Goal: Information Seeking & Learning: Learn about a topic

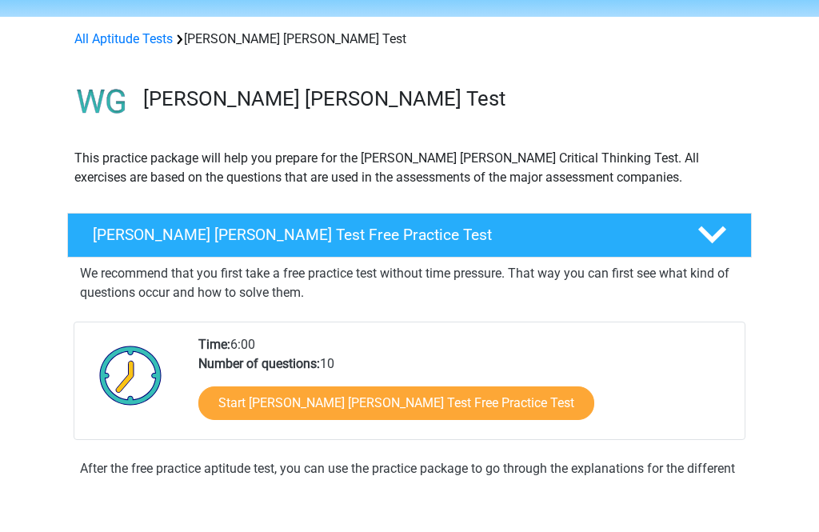
scroll to position [50, 0]
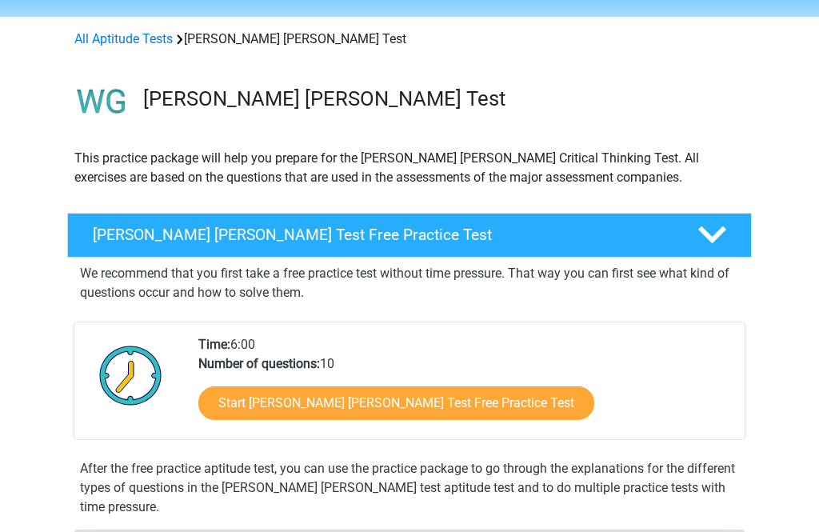
click at [402, 397] on link "Start Watson Glaser Test Free Practice Test" at bounding box center [396, 403] width 396 height 34
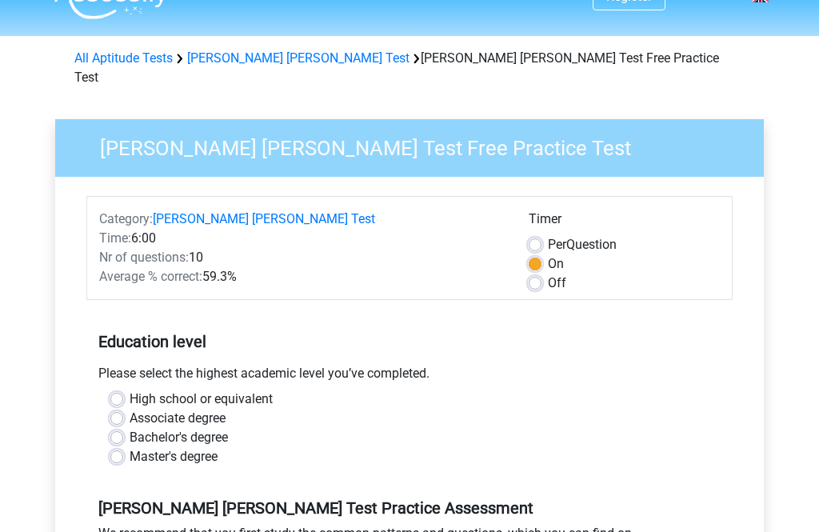
scroll to position [38, 0]
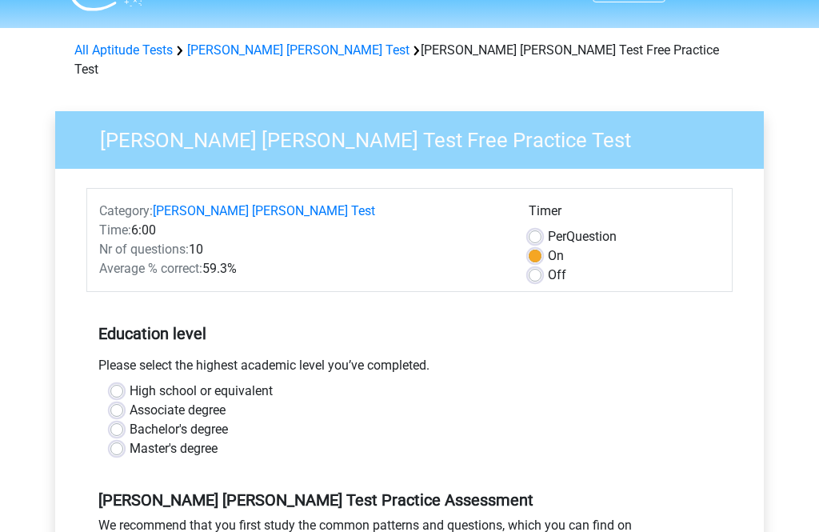
click at [130, 382] on label "High school or equivalent" at bounding box center [201, 391] width 143 height 19
click at [122, 382] on input "High school or equivalent" at bounding box center [116, 390] width 13 height 16
radio input "true"
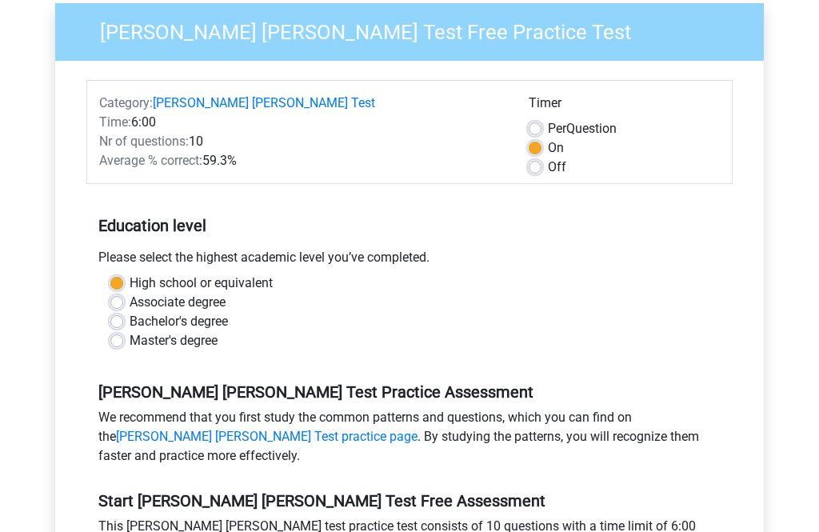
scroll to position [148, 0]
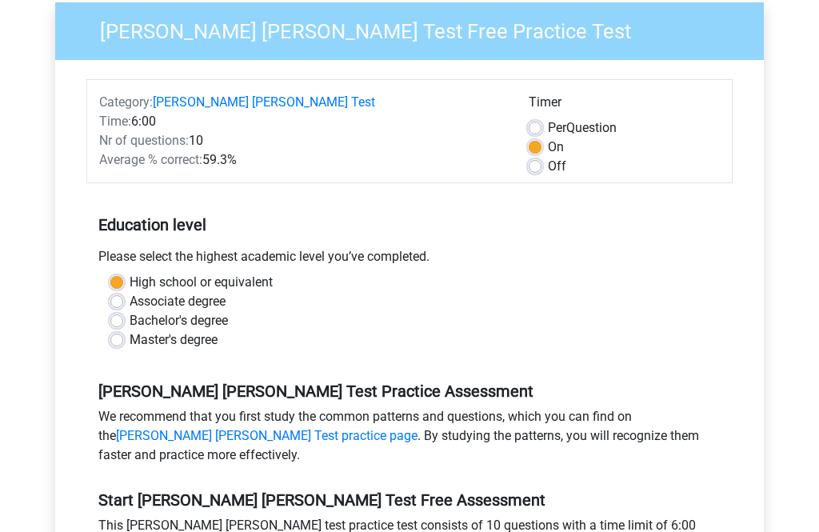
click at [418, 428] on link "[PERSON_NAME] [PERSON_NAME] Test practice page" at bounding box center [267, 435] width 302 height 15
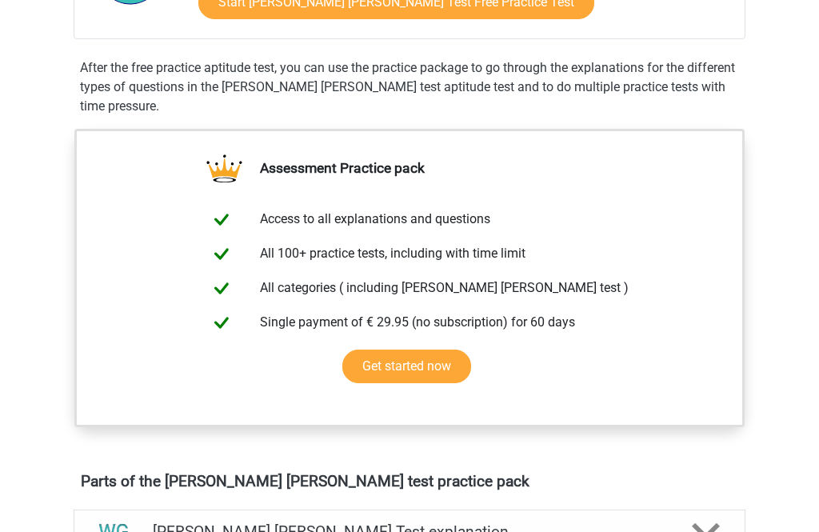
scroll to position [503, 0]
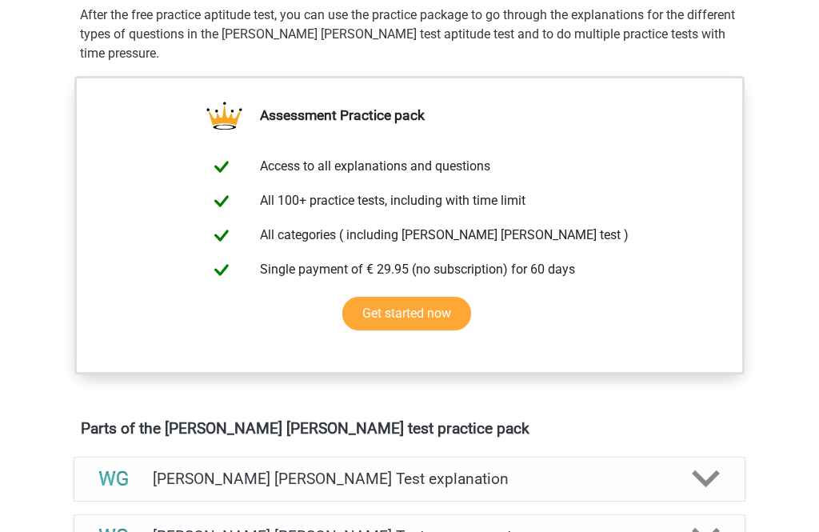
click at [430, 314] on link "Get started now" at bounding box center [406, 315] width 129 height 34
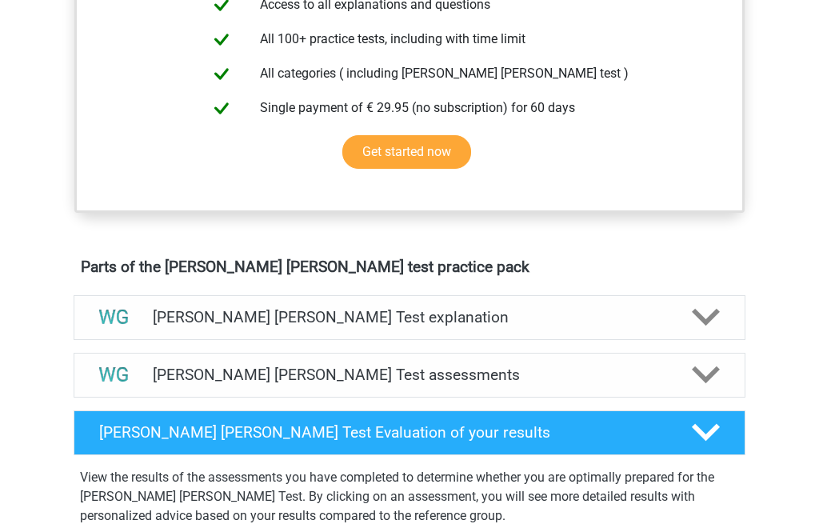
scroll to position [665, 0]
click at [722, 325] on div at bounding box center [705, 317] width 54 height 28
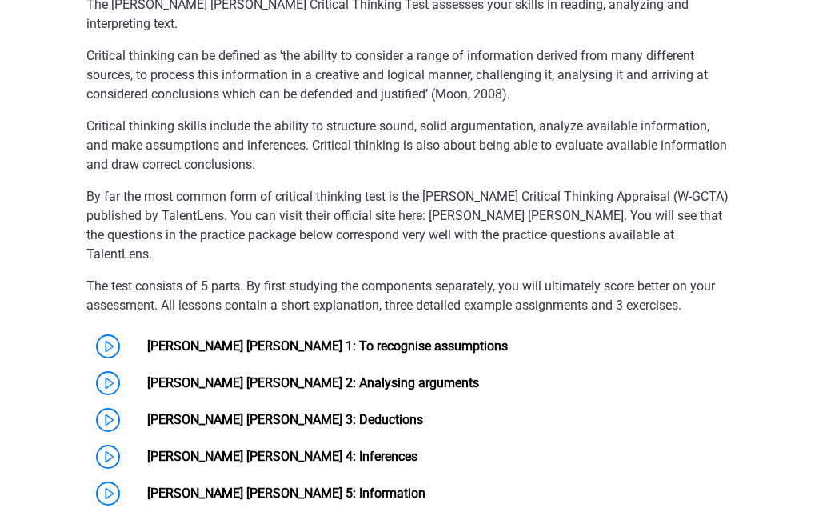
scroll to position [1023, 0]
click at [147, 338] on link "[PERSON_NAME] [PERSON_NAME] 1: To recognise assumptions" at bounding box center [327, 345] width 361 height 15
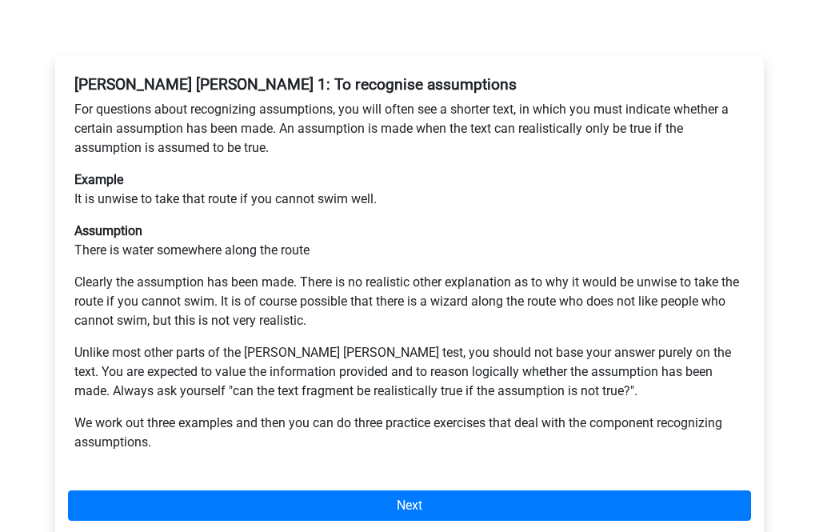
scroll to position [278, 0]
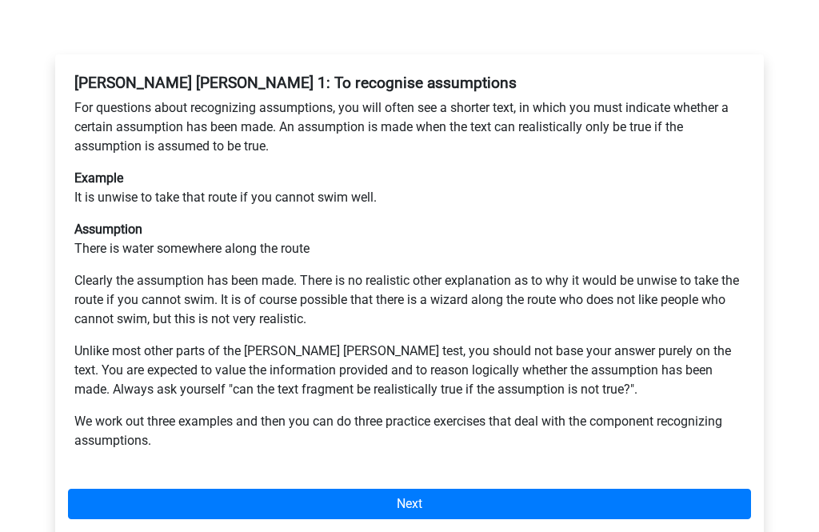
click at [423, 490] on link "Next" at bounding box center [409, 505] width 683 height 30
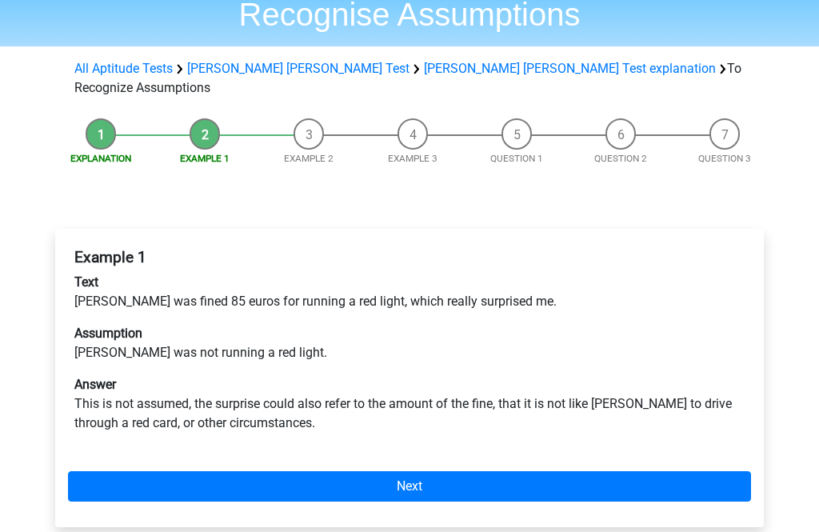
scroll to position [104, 0]
click at [430, 471] on link "Next" at bounding box center [409, 486] width 683 height 30
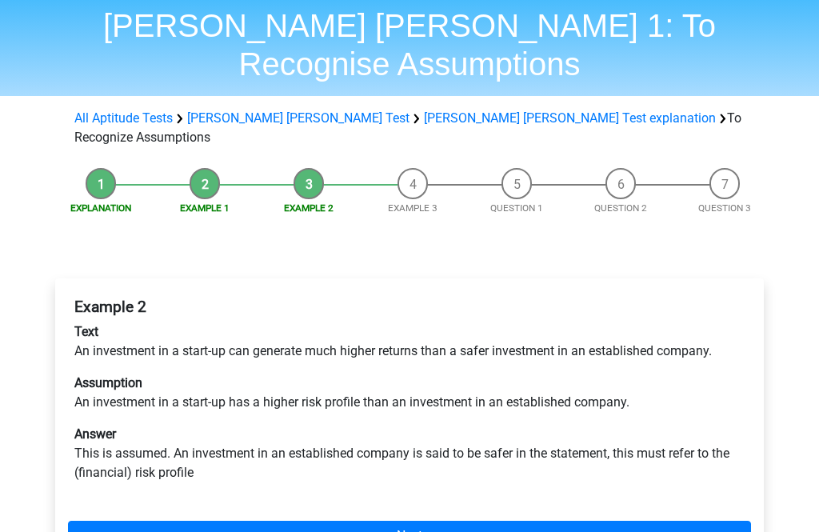
scroll to position [51, 0]
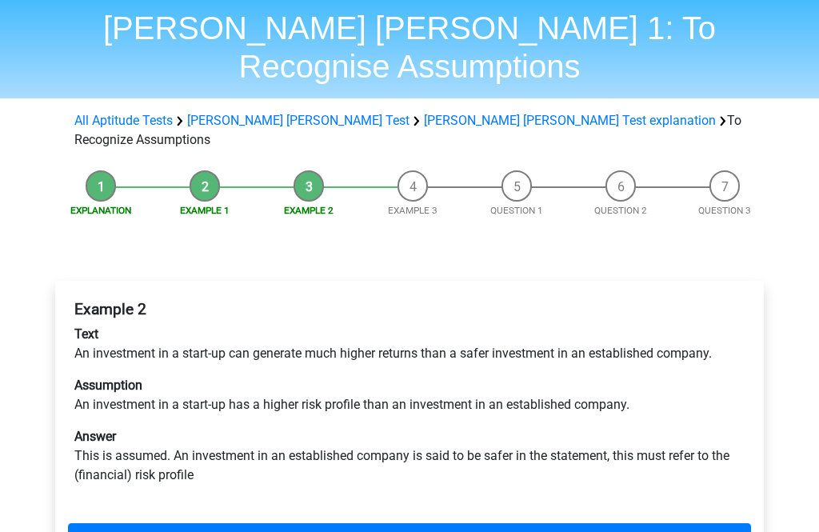
click at [434, 524] on link "Next" at bounding box center [409, 539] width 683 height 30
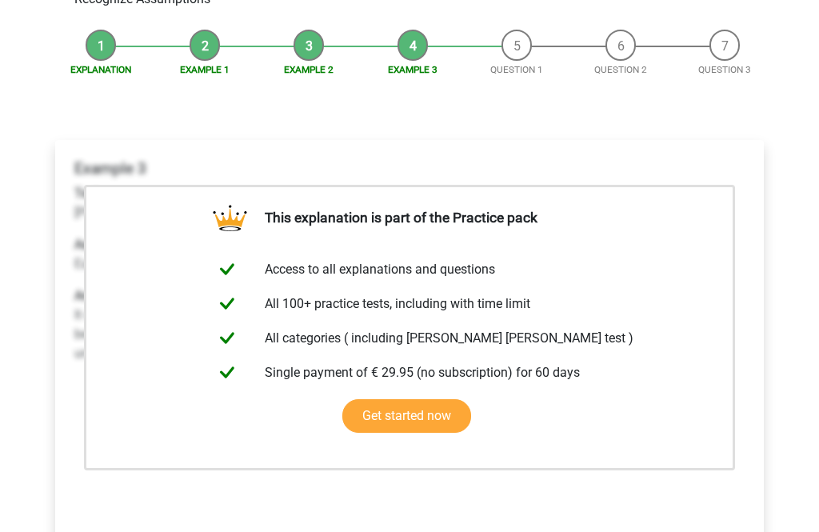
scroll to position [217, 0]
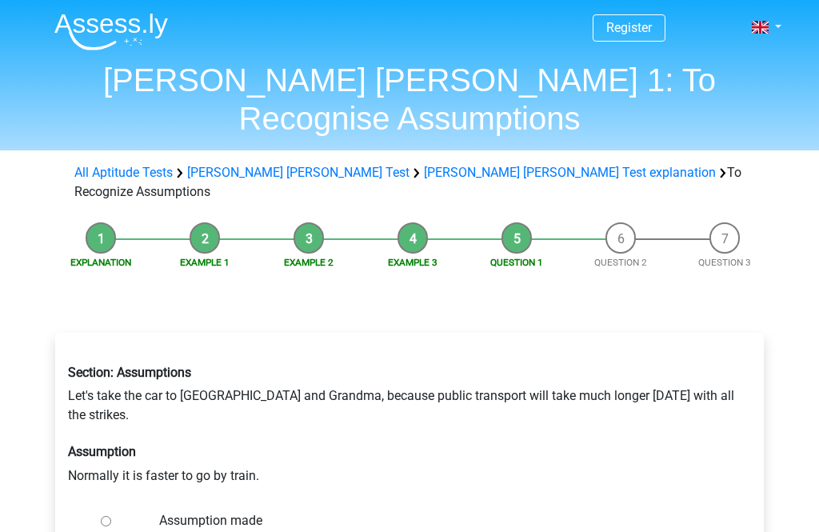
radio input "true"
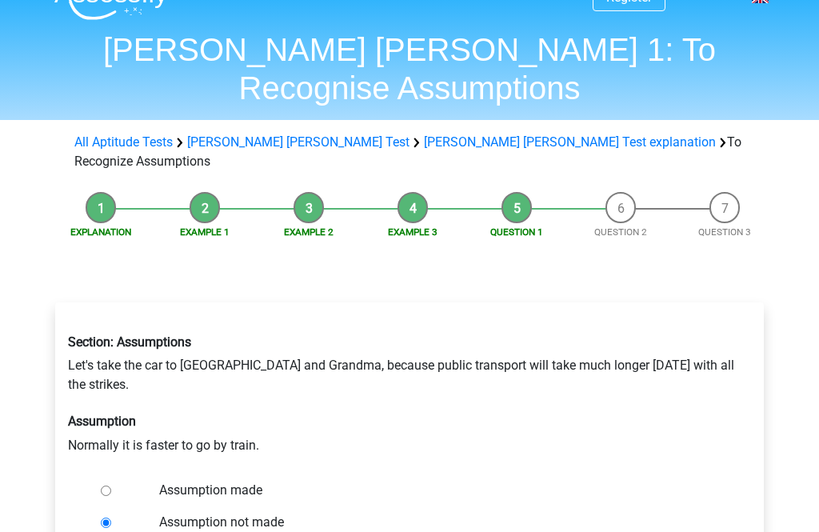
scroll to position [31, 0]
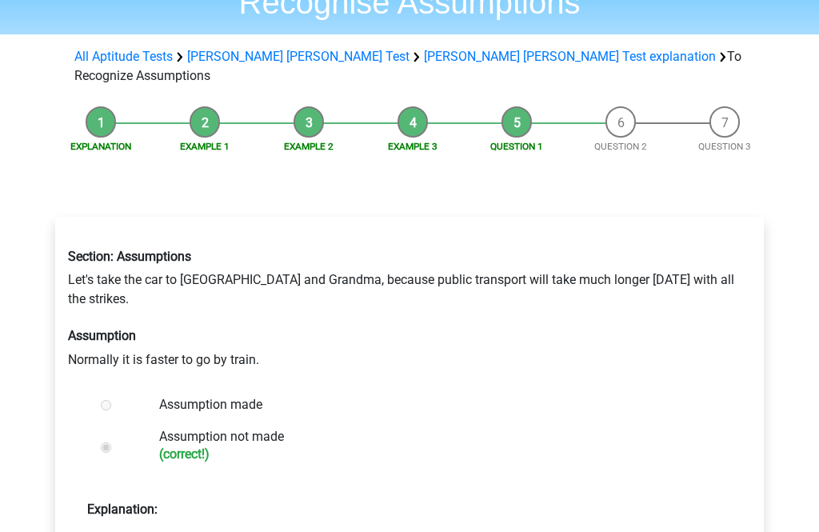
scroll to position [125, 0]
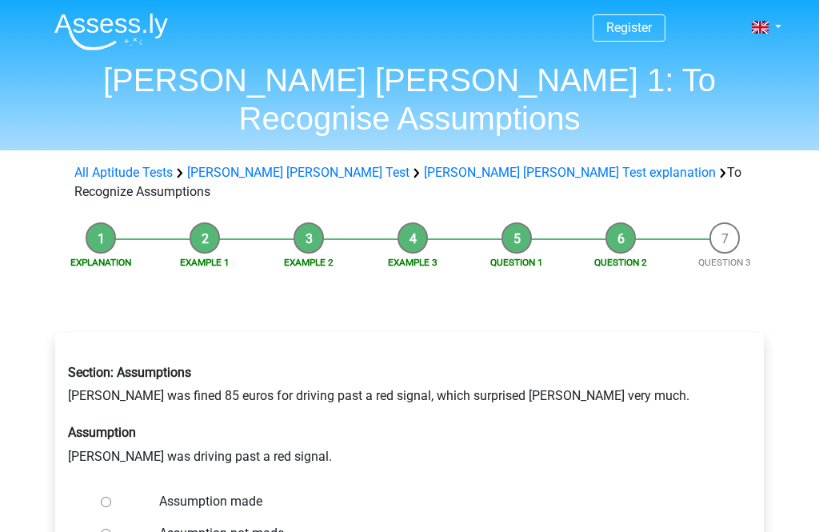
scroll to position [1, 0]
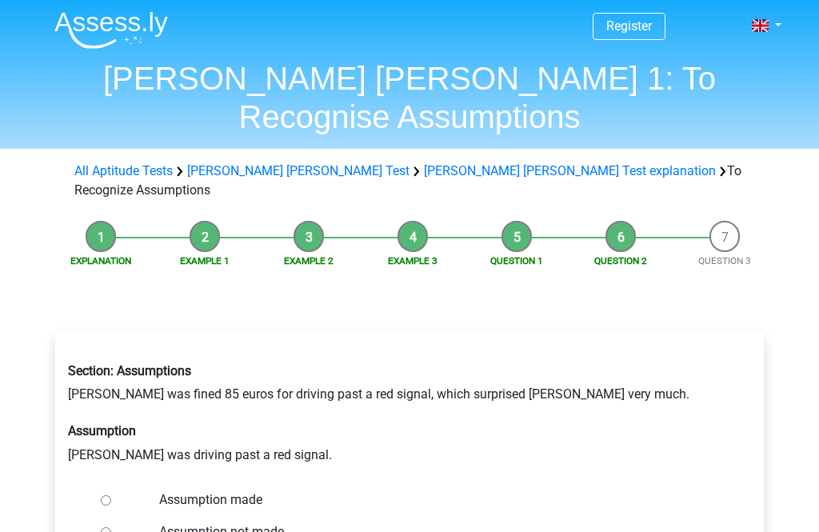
click at [109, 496] on input "Assumption made" at bounding box center [106, 501] width 10 height 10
radio input "true"
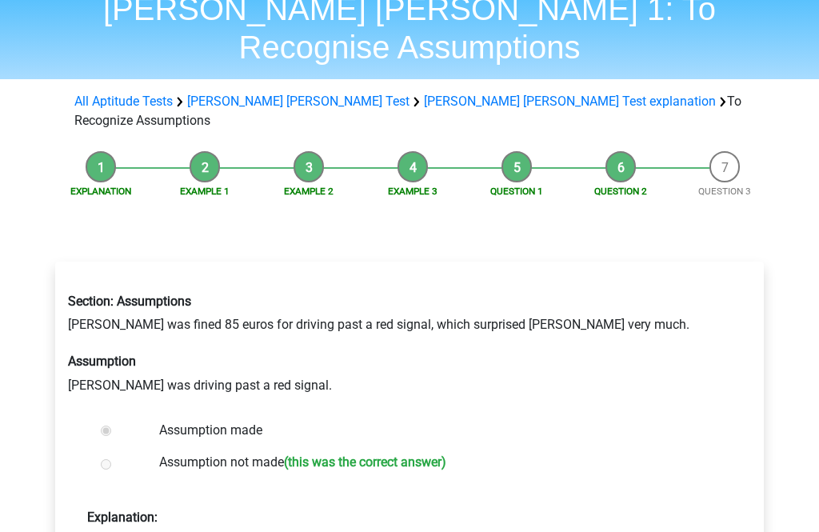
scroll to position [70, 0]
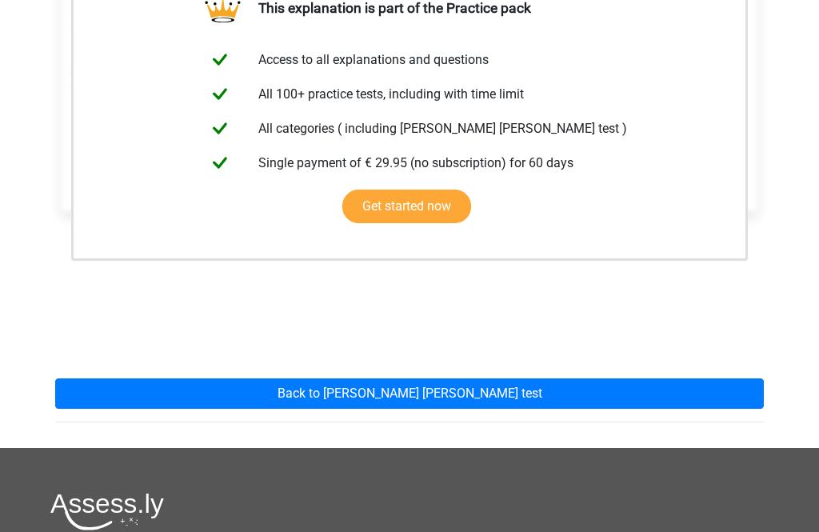
scroll to position [381, 0]
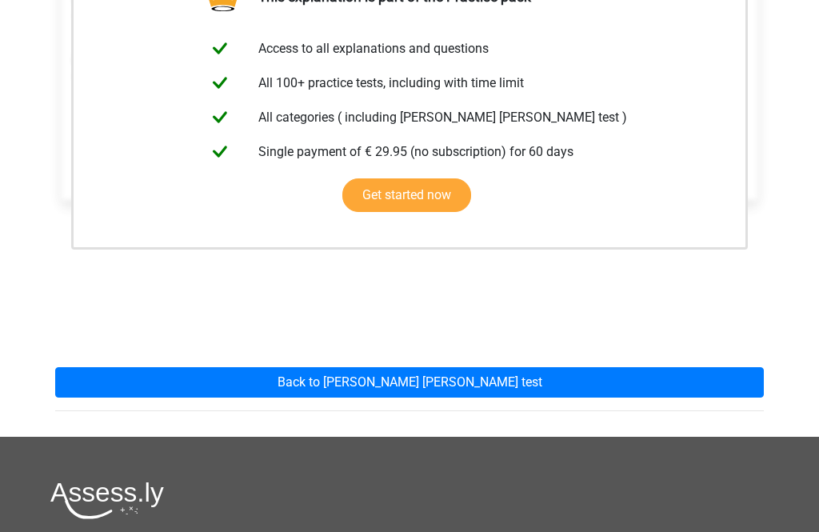
click at [429, 368] on link "Back to watson glaser test" at bounding box center [409, 383] width 709 height 30
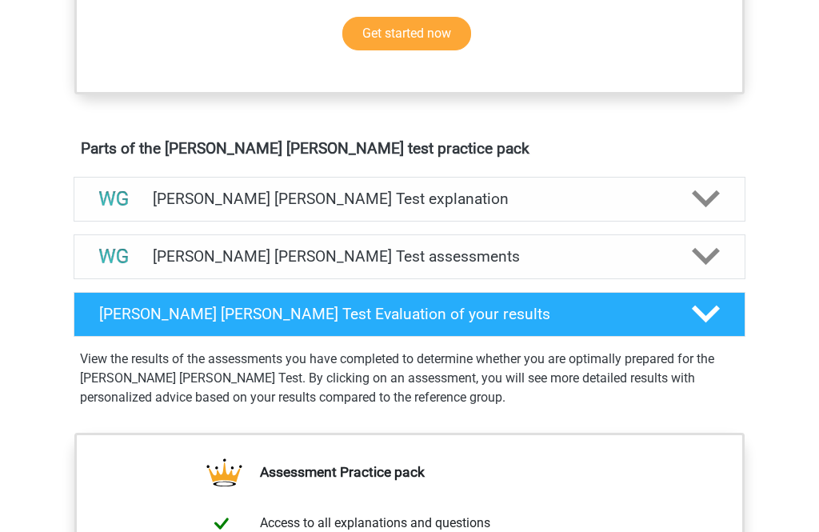
scroll to position [785, 0]
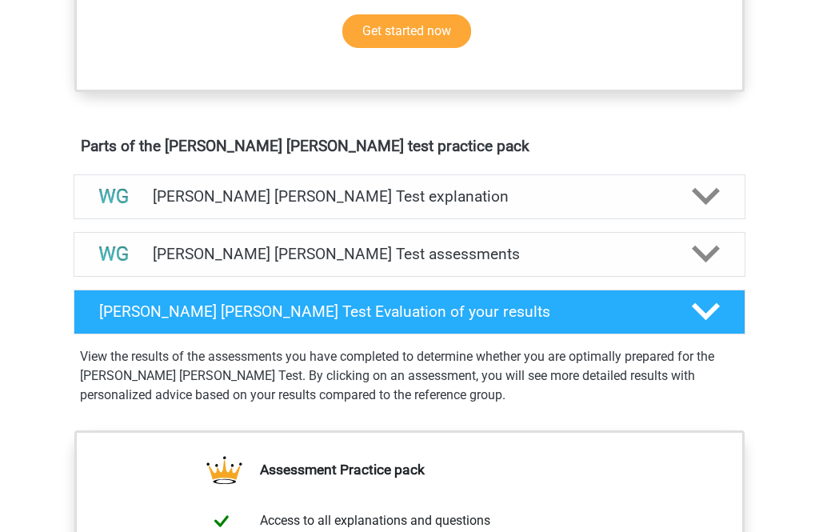
click at [704, 196] on icon at bounding box center [706, 197] width 28 height 28
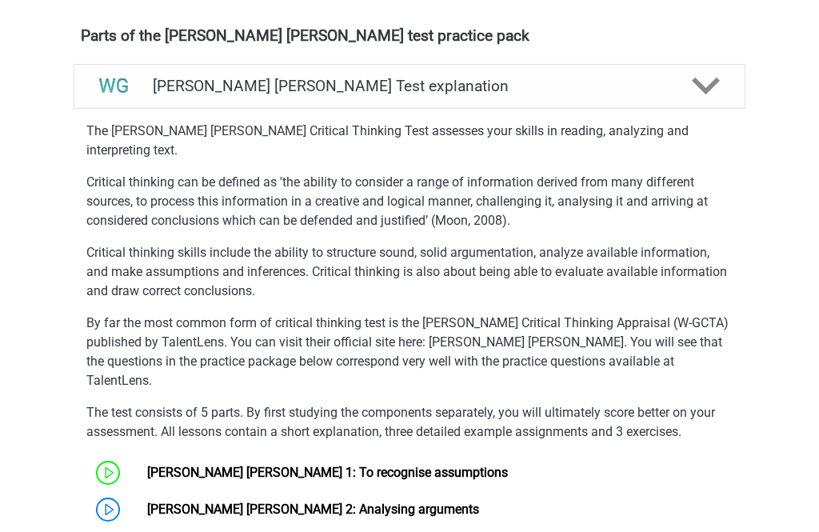
scroll to position [897, 0]
click at [147, 502] on link "Watson Glaser 2: Analysing arguments" at bounding box center [313, 509] width 332 height 15
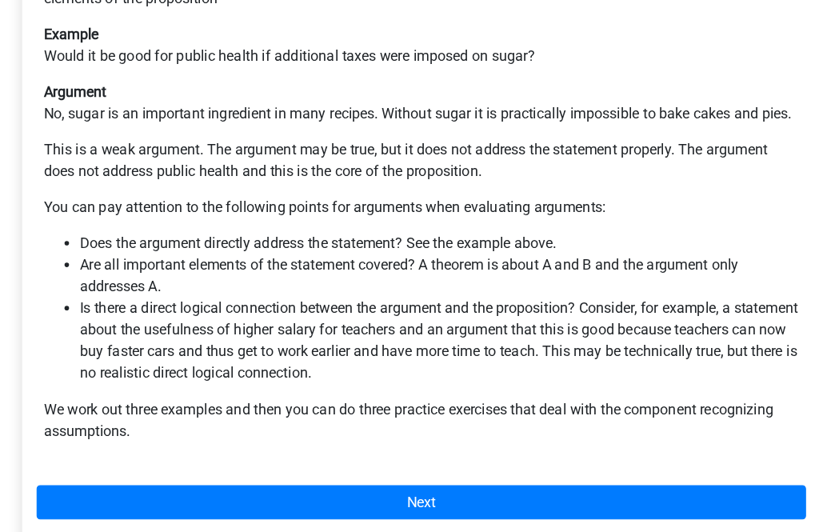
scroll to position [430, 0]
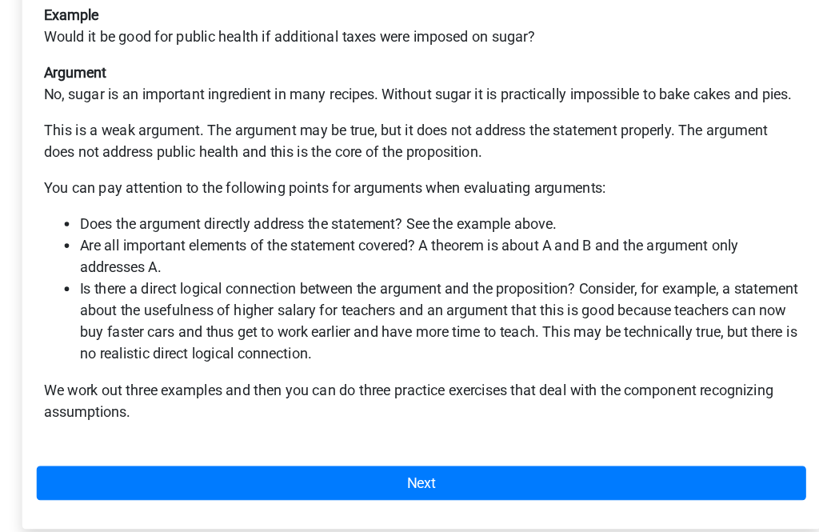
click at [374, 427] on link "Next" at bounding box center [409, 442] width 683 height 30
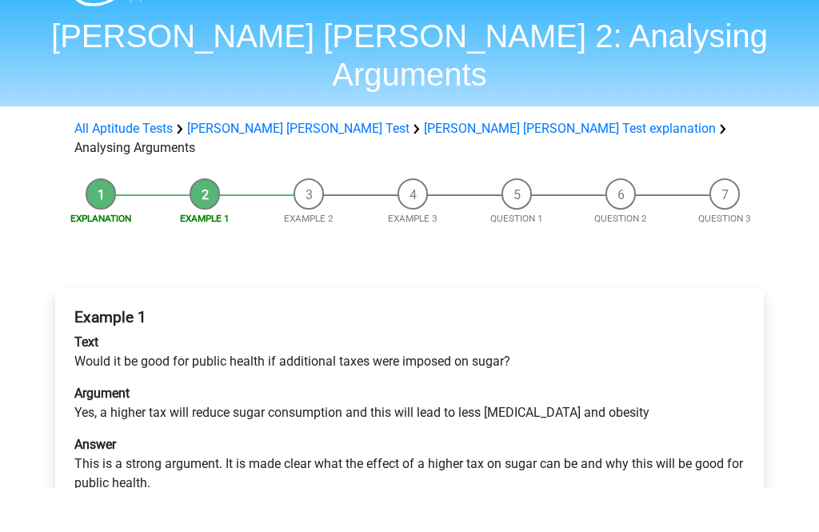
scroll to position [44, 0]
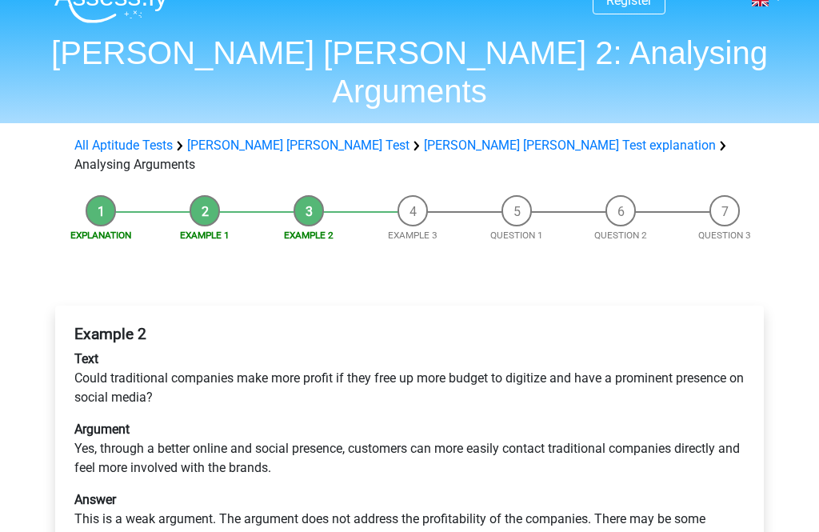
scroll to position [25, 0]
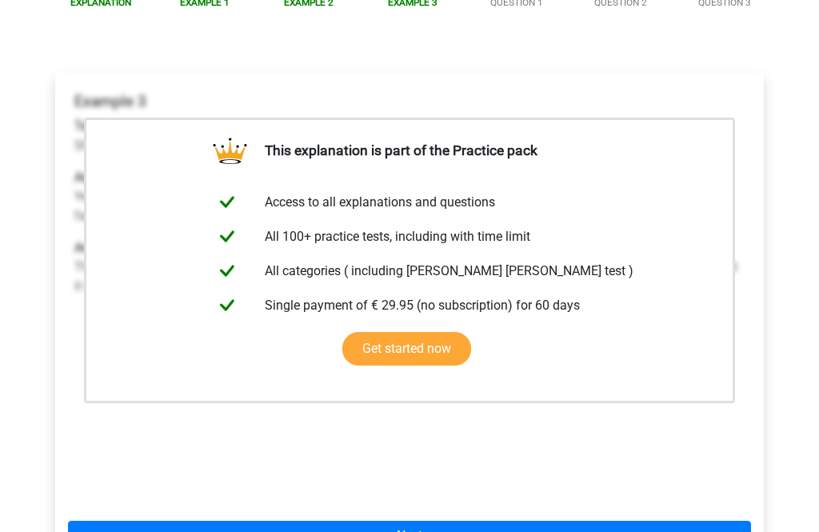
scroll to position [265, 0]
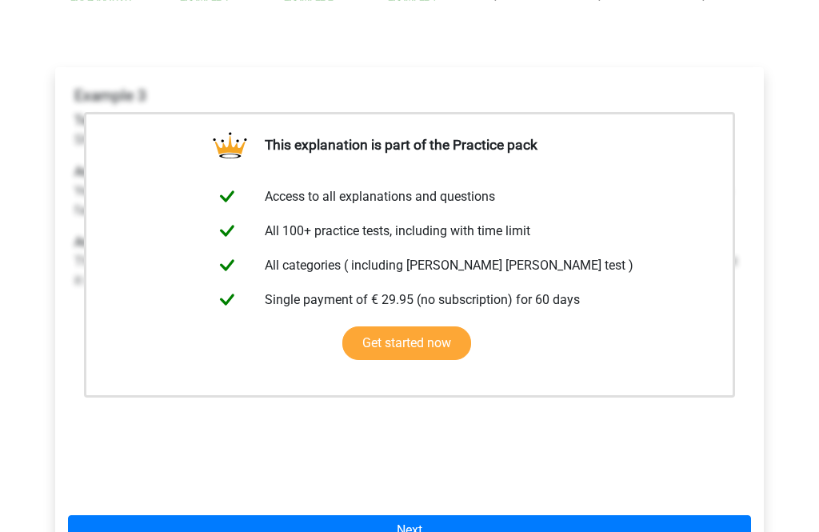
click at [422, 516] on link "Next" at bounding box center [409, 531] width 683 height 30
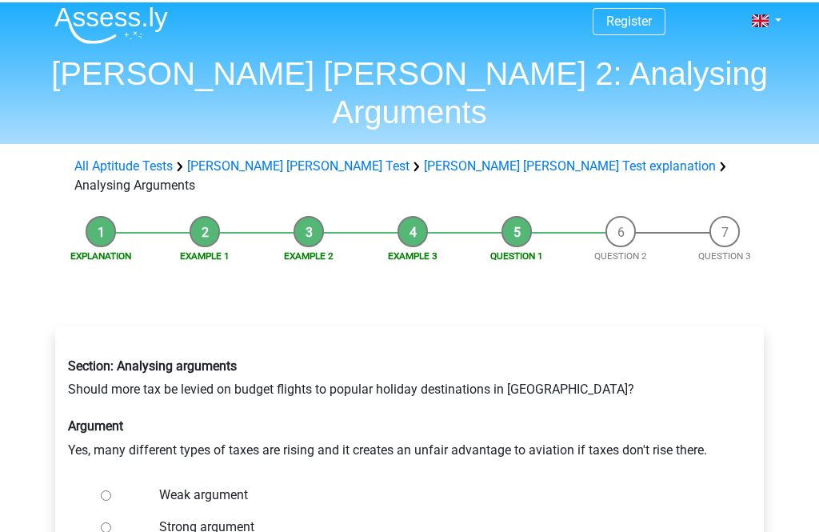
scroll to position [6, 0]
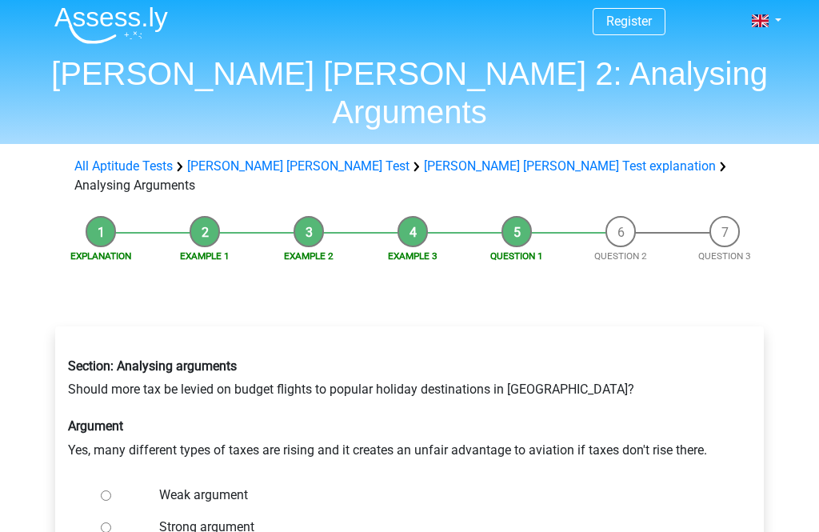
click at [111, 523] on input "Strong argument" at bounding box center [106, 528] width 10 height 10
radio input "true"
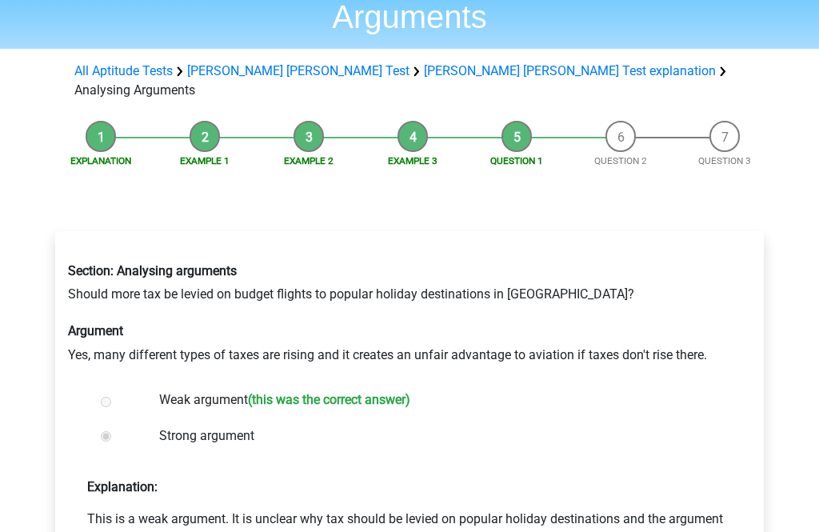
scroll to position [100, 0]
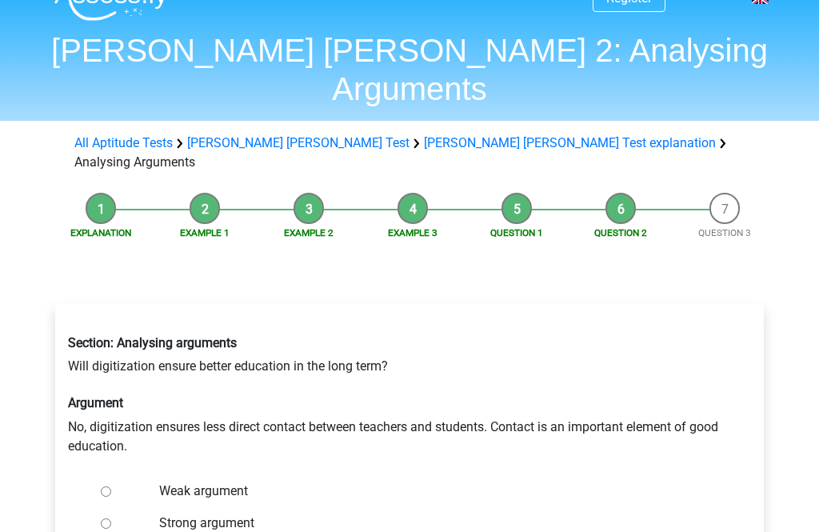
scroll to position [22, 0]
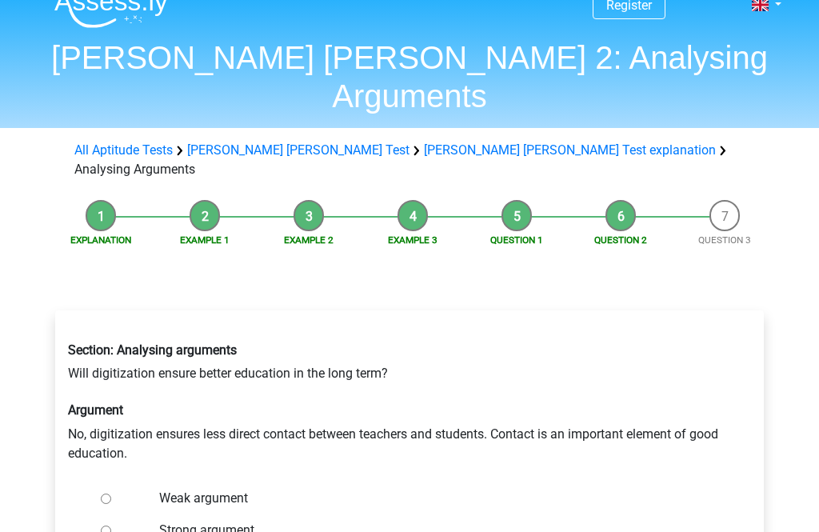
click at [120, 482] on div at bounding box center [120, 498] width 53 height 32
click at [124, 482] on div at bounding box center [120, 498] width 53 height 32
click at [128, 482] on div at bounding box center [120, 498] width 53 height 32
click at [107, 494] on input "Weak argument" at bounding box center [106, 499] width 10 height 10
radio input "true"
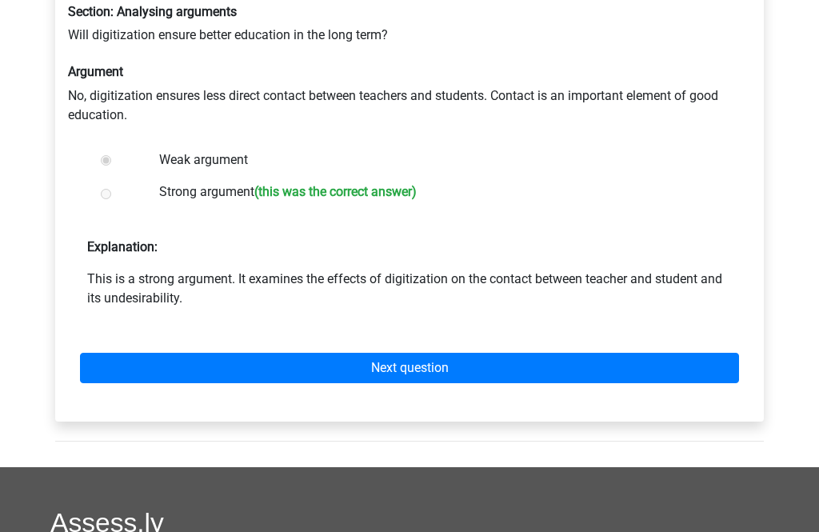
scroll to position [397, 0]
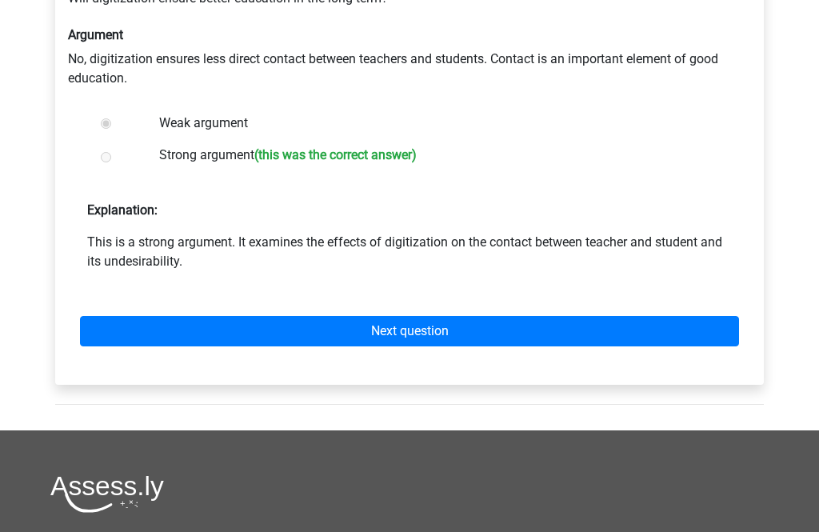
click at [422, 317] on link "Next question" at bounding box center [409, 332] width 659 height 30
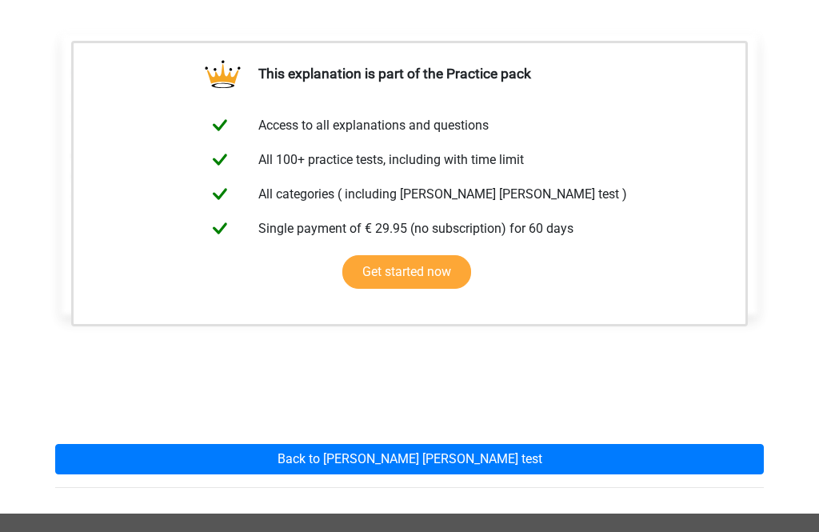
scroll to position [312, 0]
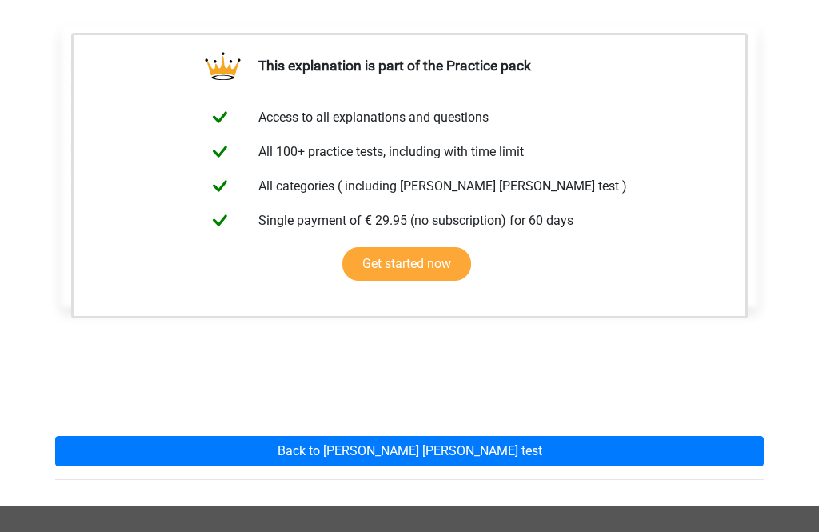
click at [442, 437] on link "Back to watson glaser test" at bounding box center [409, 452] width 709 height 30
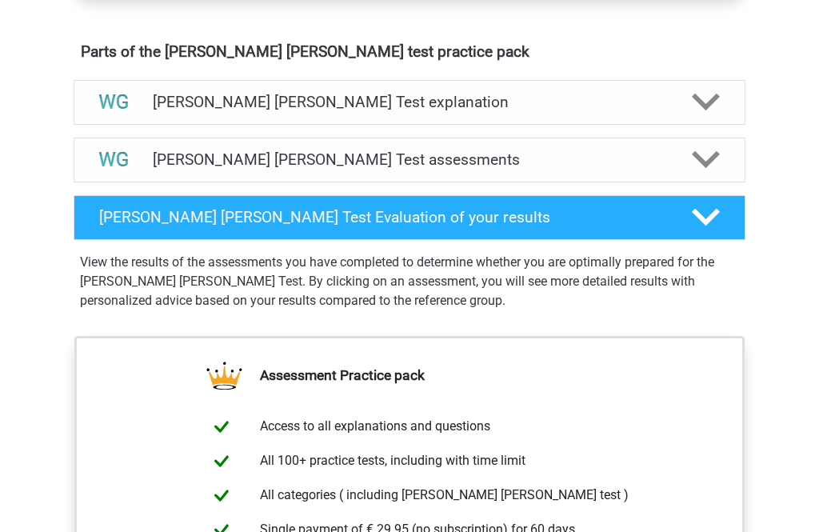
scroll to position [881, 0]
click at [711, 102] on polygon at bounding box center [706, 103] width 28 height 18
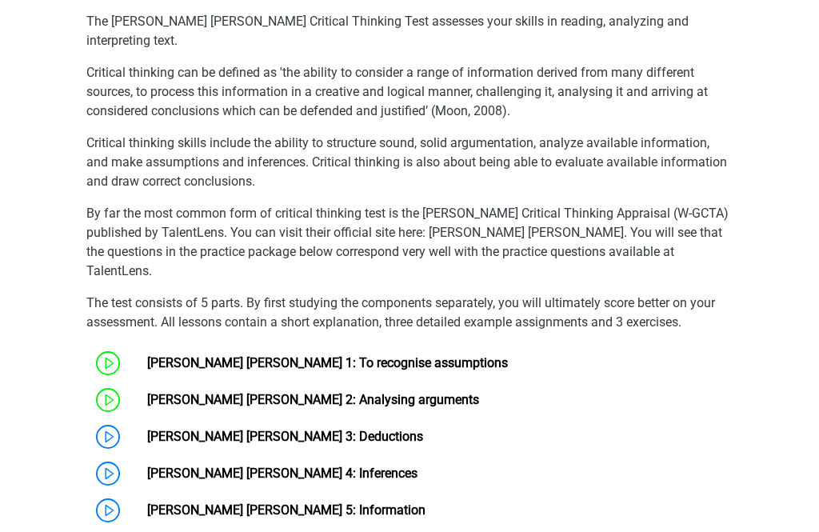
scroll to position [1006, 0]
click at [147, 429] on link "Watson Glaser 3: Deductions" at bounding box center [285, 436] width 276 height 15
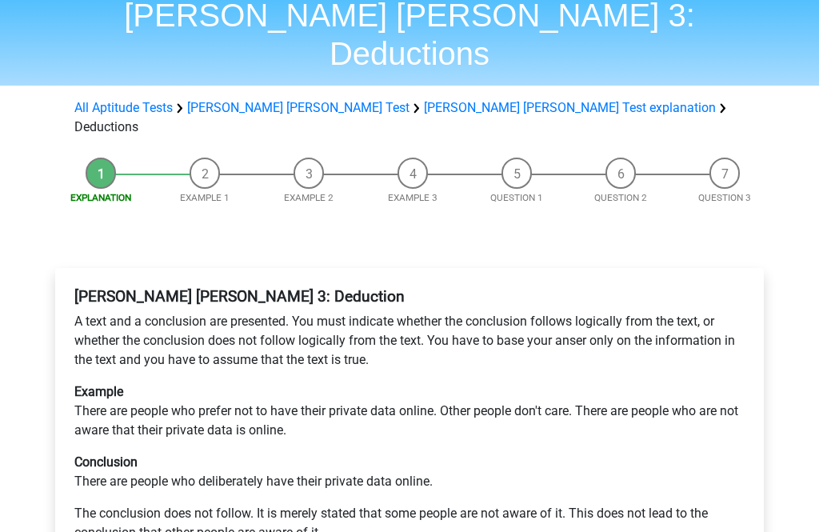
scroll to position [145, 0]
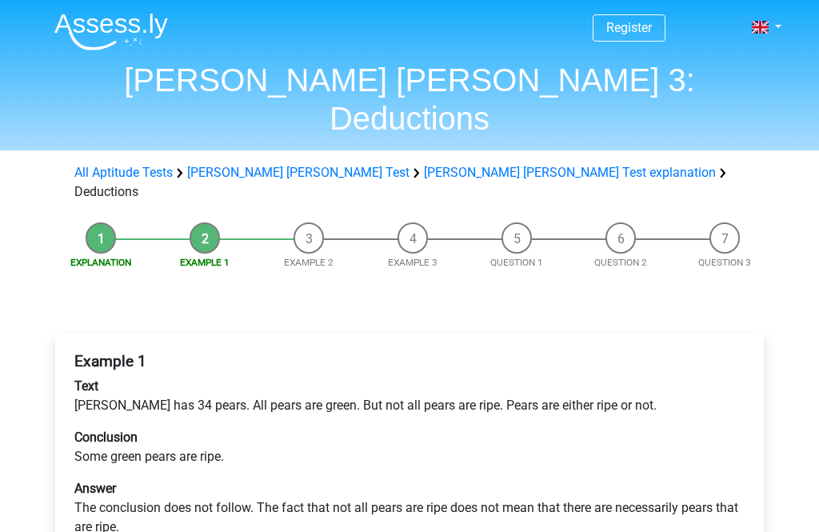
click at [522, 377] on p "Text [PERSON_NAME] has 34 pears. All pears are green. But not all pears are rip…" at bounding box center [409, 396] width 670 height 38
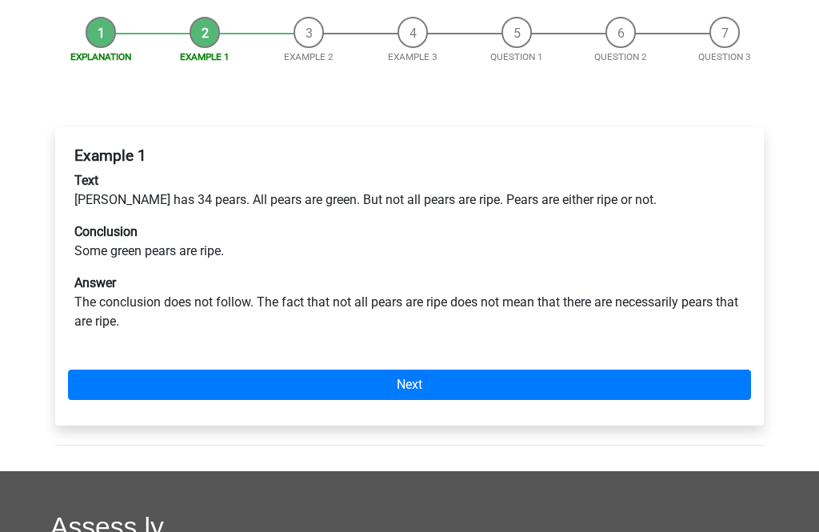
scroll to position [204, 0]
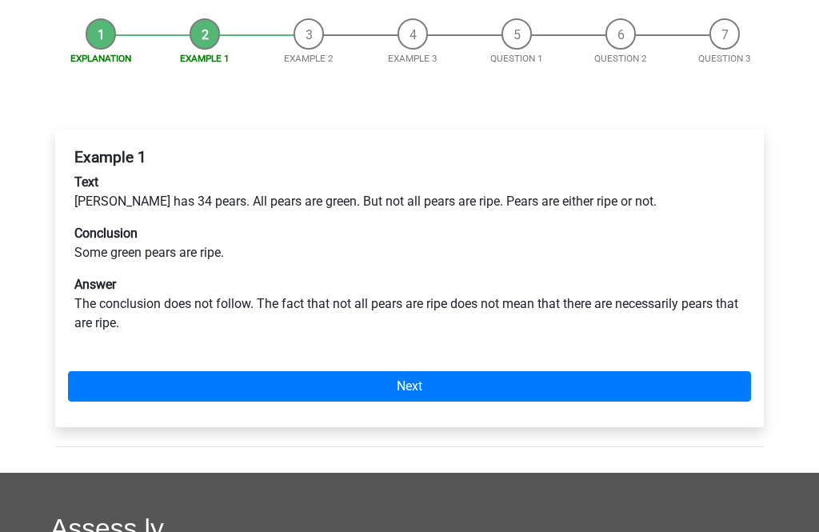
click at [411, 371] on link "Next" at bounding box center [409, 386] width 683 height 30
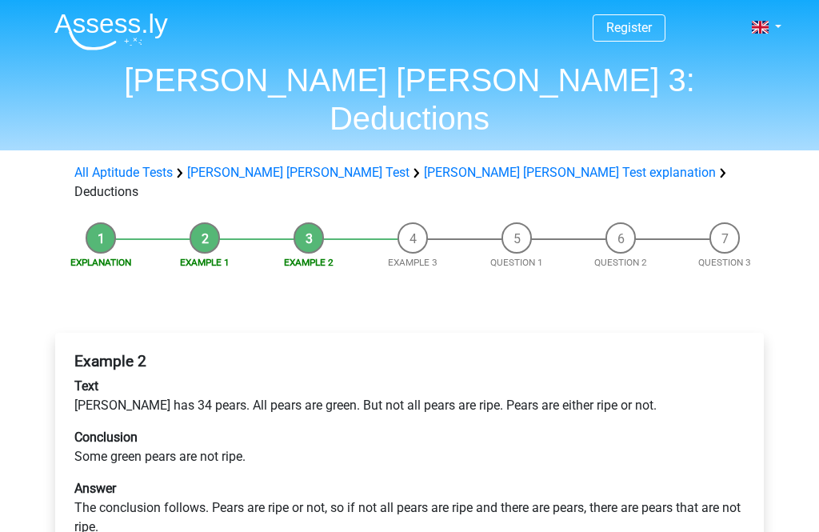
click at [755, 402] on div "Example 2 Text [PERSON_NAME] has 34 pears. All pears are green. But not all pea…" at bounding box center [409, 482] width 709 height 298
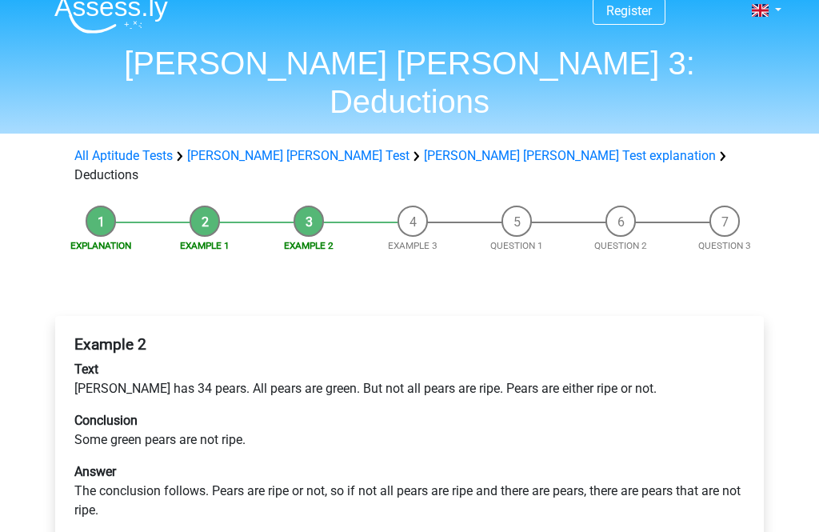
scroll to position [17, 0]
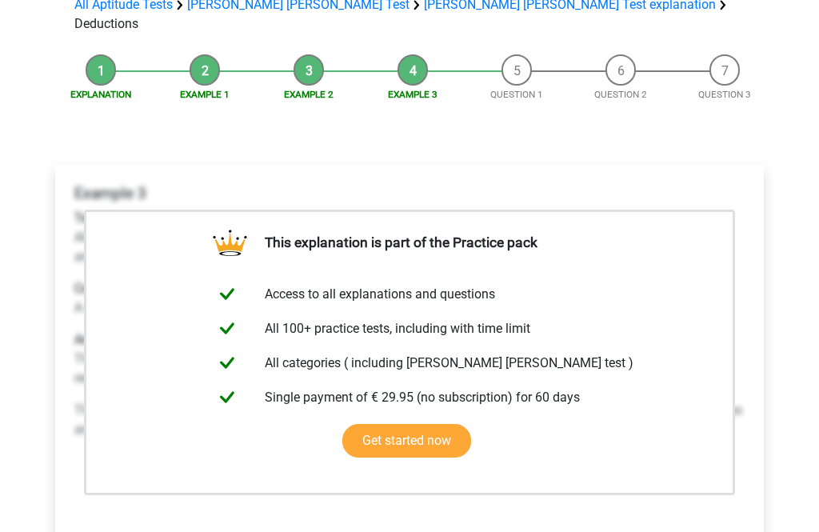
scroll to position [240, 0]
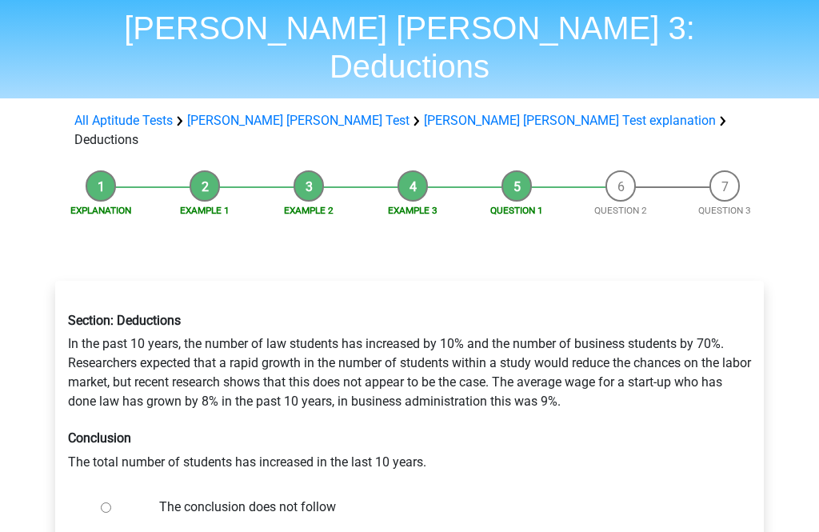
scroll to position [54, 0]
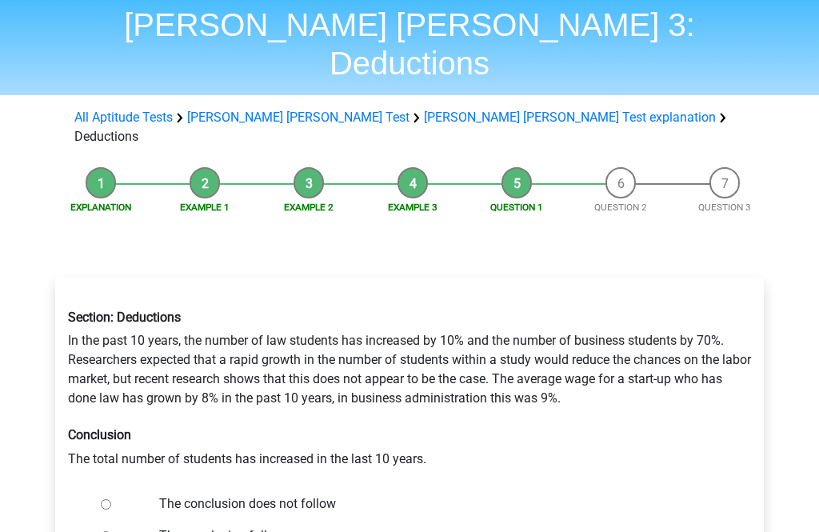
click at [274, 527] on label "The conclusion follows" at bounding box center [435, 536] width 553 height 19
click at [111, 531] on input "The conclusion follows" at bounding box center [106, 537] width 10 height 10
radio input "true"
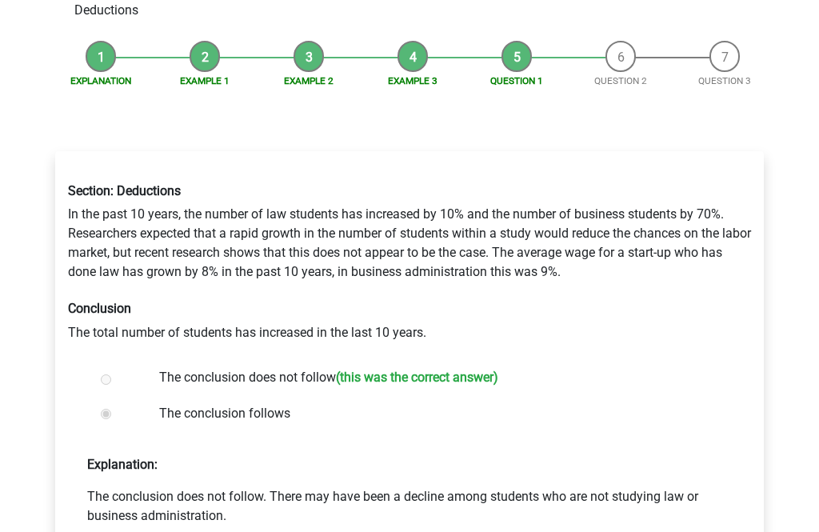
scroll to position [212, 0]
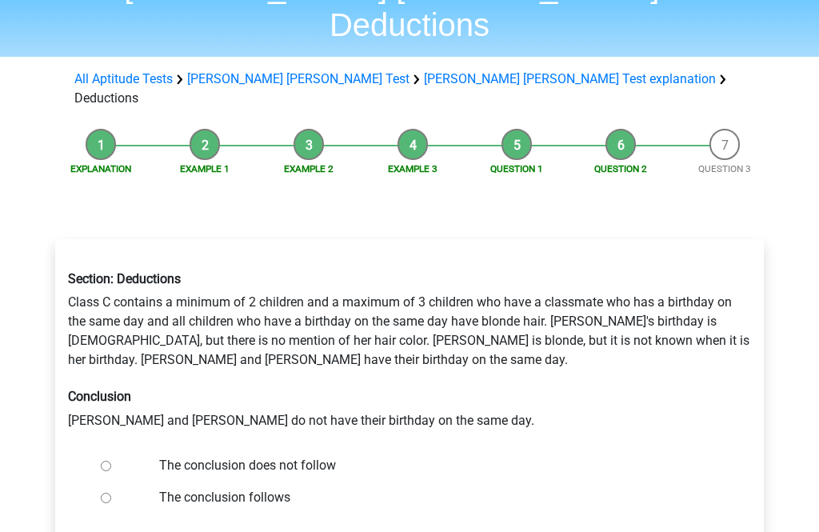
scroll to position [93, 0]
click at [103, 494] on input "The conclusion follows" at bounding box center [106, 499] width 10 height 10
radio input "true"
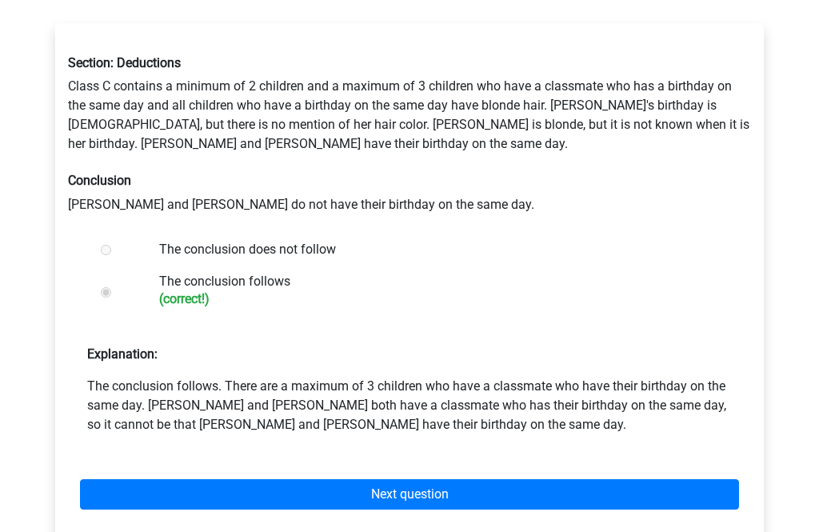
scroll to position [334, 0]
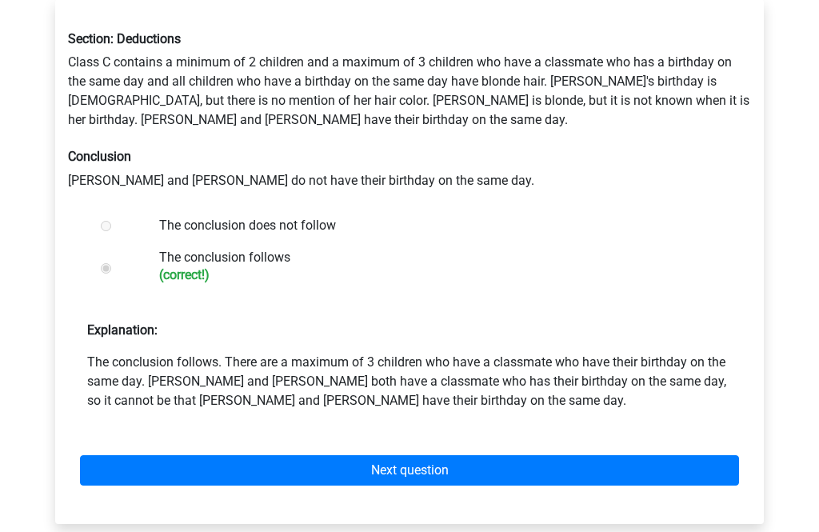
click at [305, 455] on link "Next question" at bounding box center [409, 470] width 659 height 30
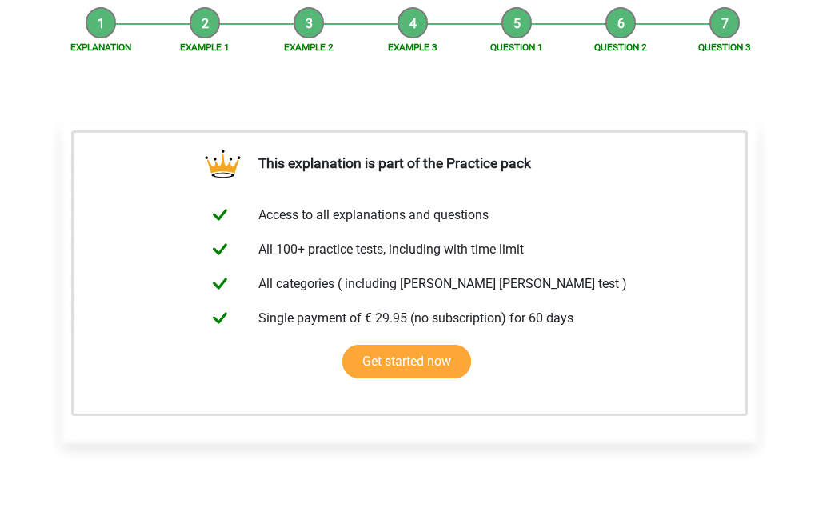
scroll to position [249, 0]
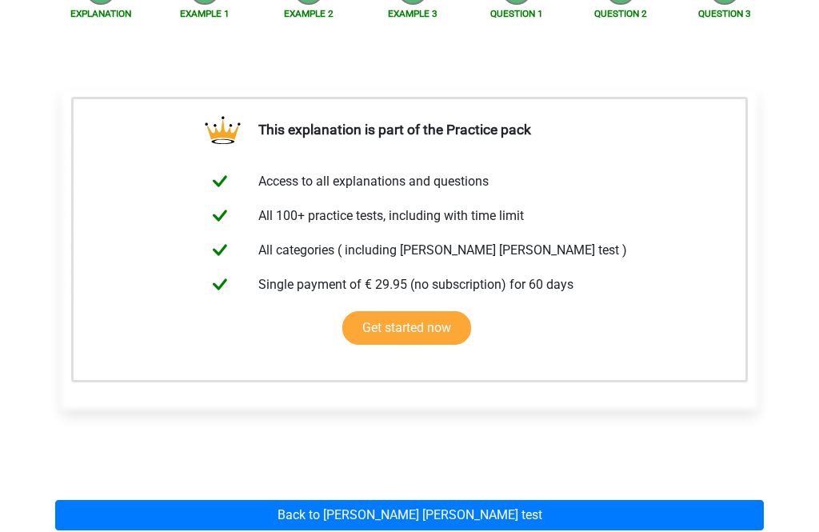
click at [178, 500] on link "Back to [PERSON_NAME] [PERSON_NAME] test" at bounding box center [409, 515] width 709 height 30
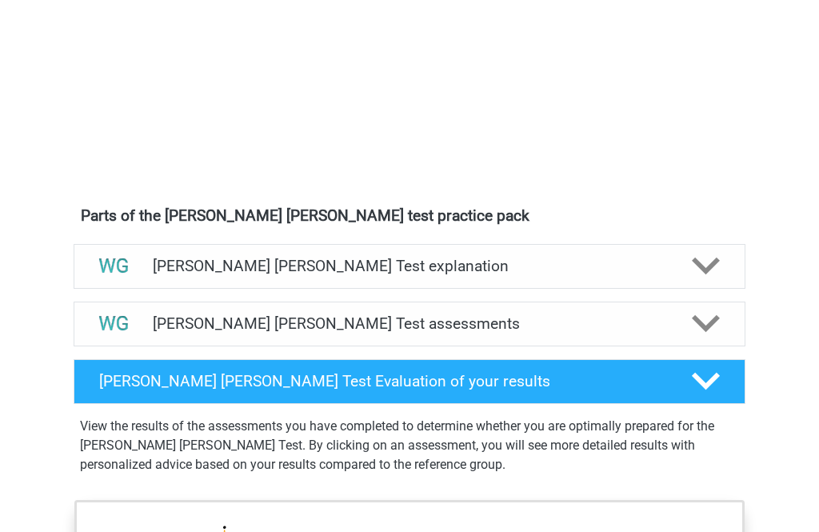
scroll to position [717, 0]
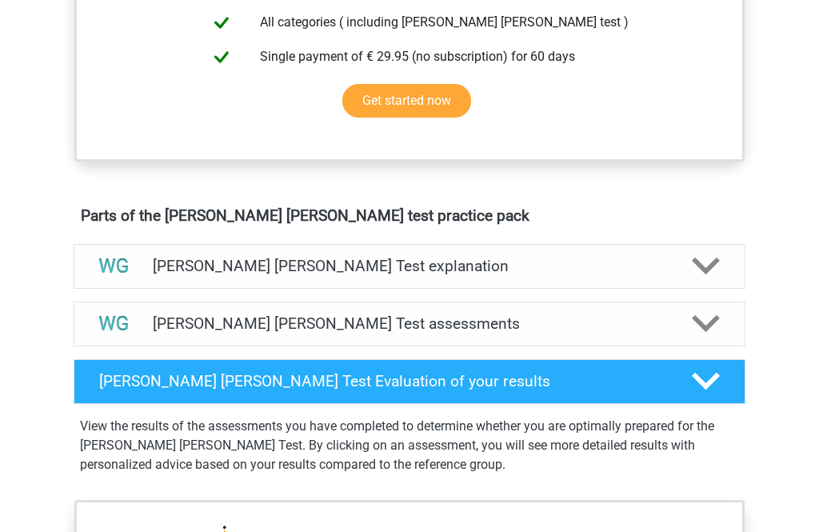
click at [309, 314] on h4 "Watson Glaser Test assessments" at bounding box center [410, 323] width 514 height 18
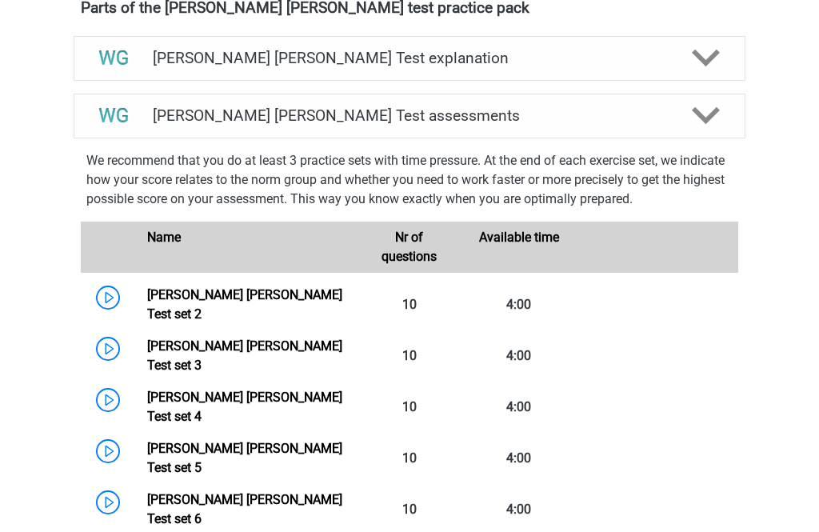
scroll to position [925, 0]
click at [693, 154] on p "We recommend that you do at least 3 practice sets with time pressure. At the en…" at bounding box center [409, 180] width 646 height 58
click at [711, 126] on icon at bounding box center [706, 116] width 28 height 28
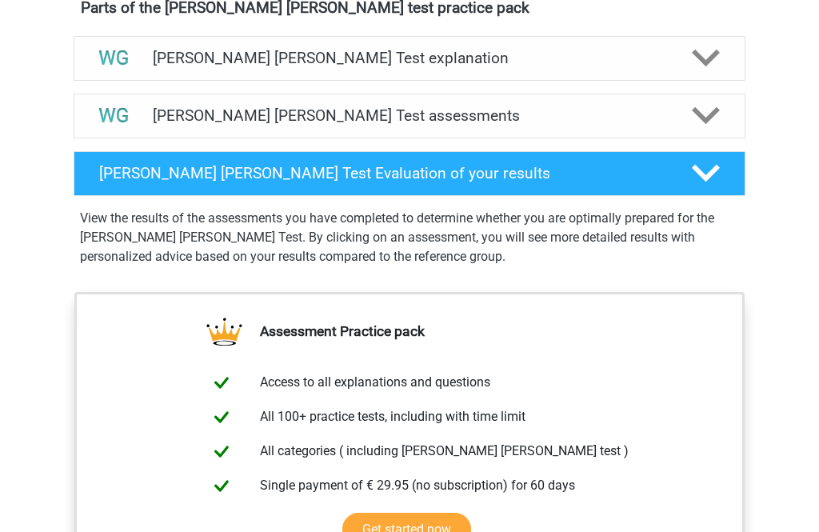
click at [700, 66] on icon at bounding box center [706, 58] width 28 height 28
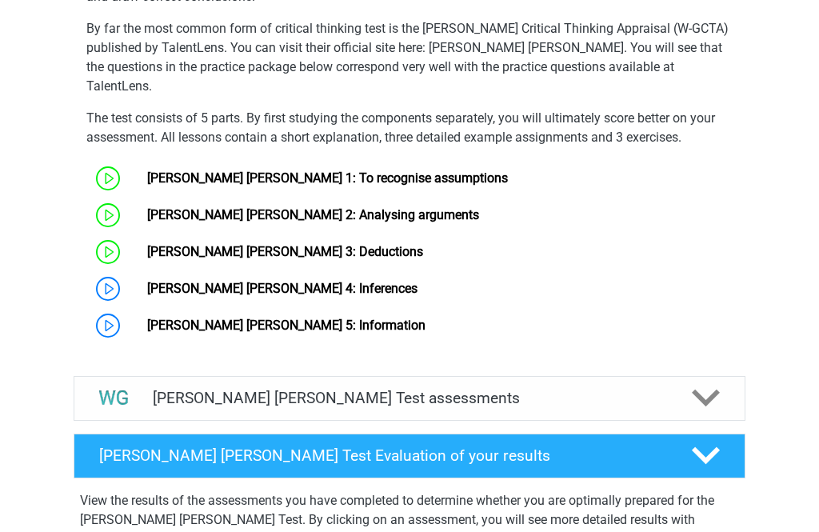
scroll to position [1191, 0]
click at [147, 281] on link "Watson Glaser 4: Inferences" at bounding box center [282, 288] width 270 height 15
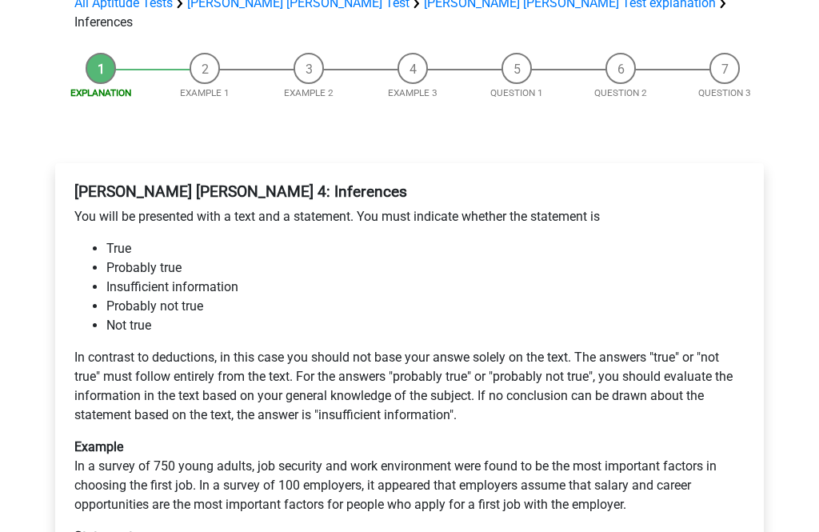
scroll to position [135, 0]
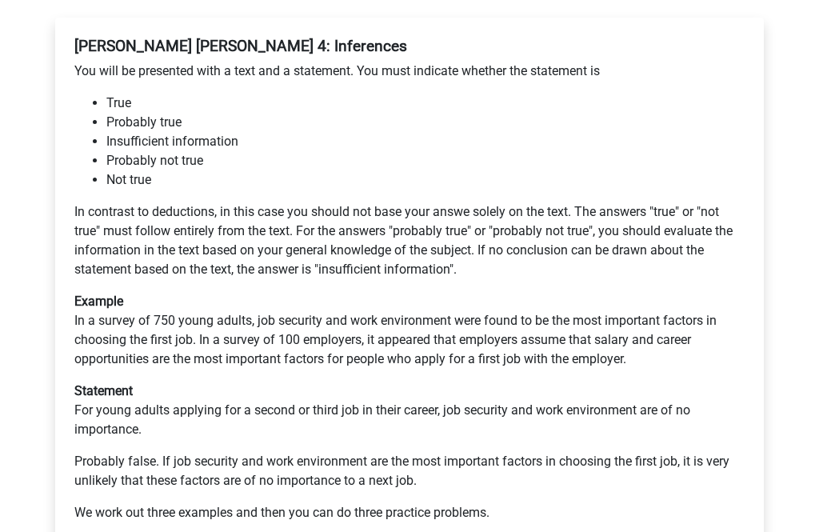
scroll to position [278, 0]
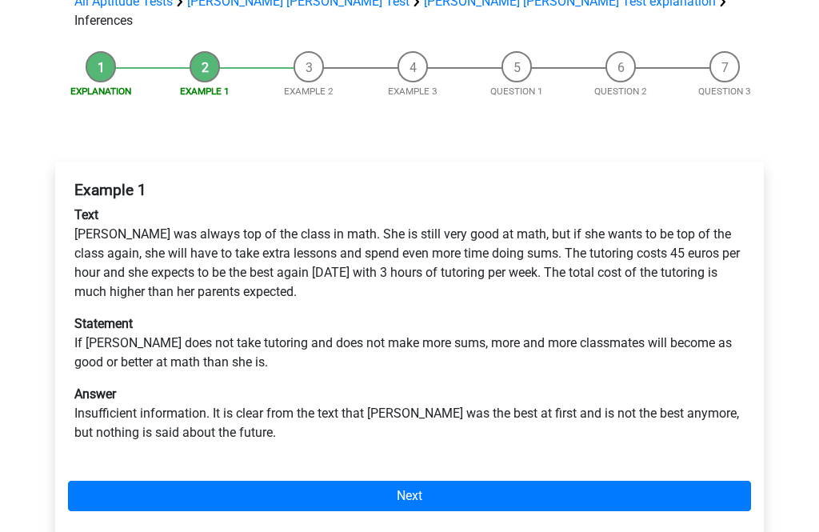
scroll to position [135, 0]
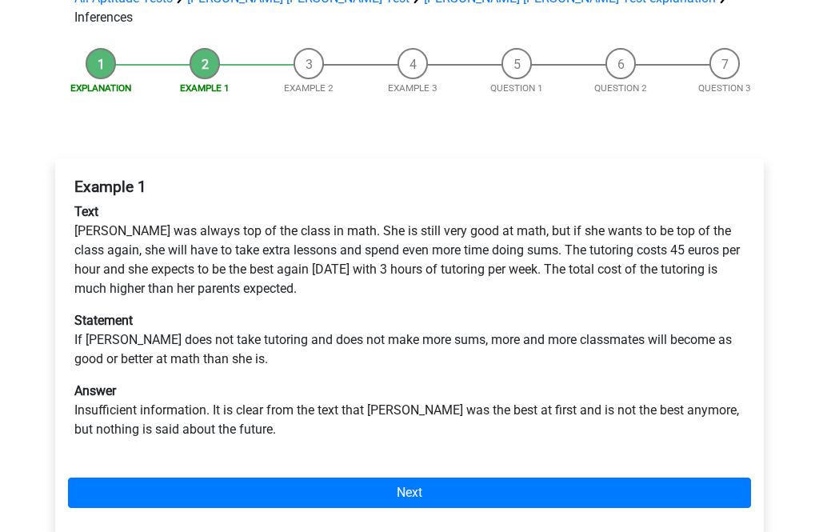
click at [407, 482] on link "Next" at bounding box center [409, 493] width 683 height 30
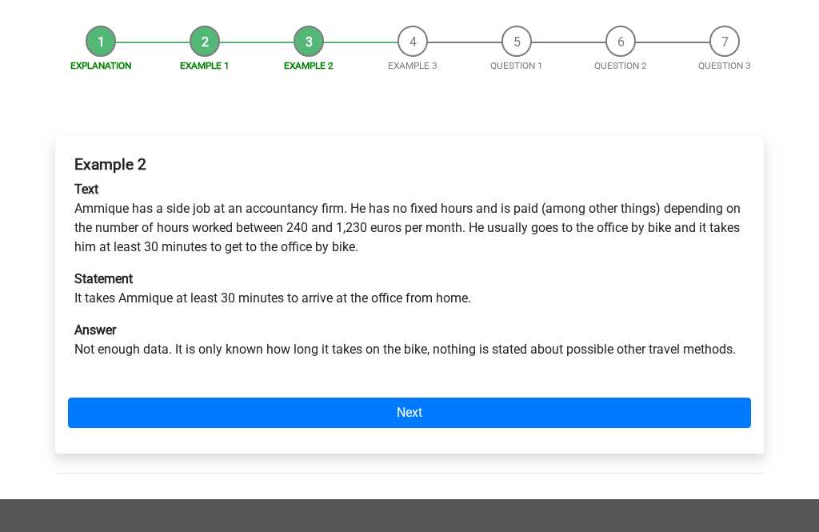
scroll to position [161, 0]
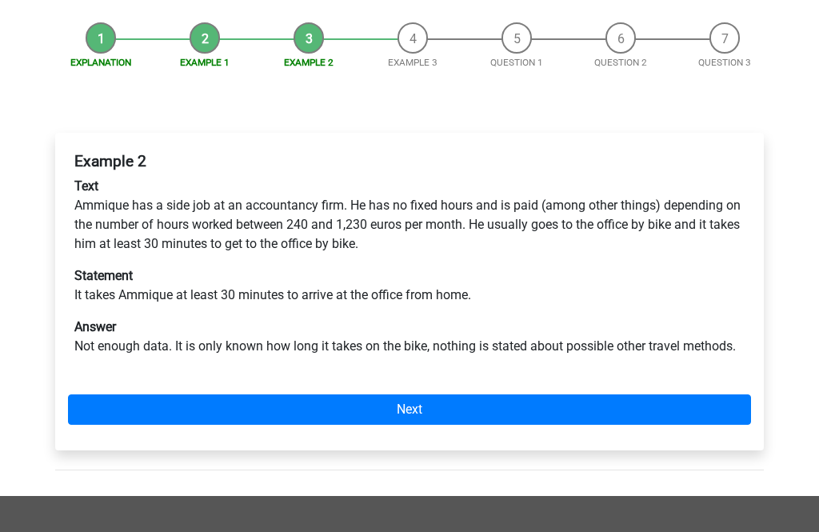
click at [418, 395] on link "Next" at bounding box center [409, 410] width 683 height 30
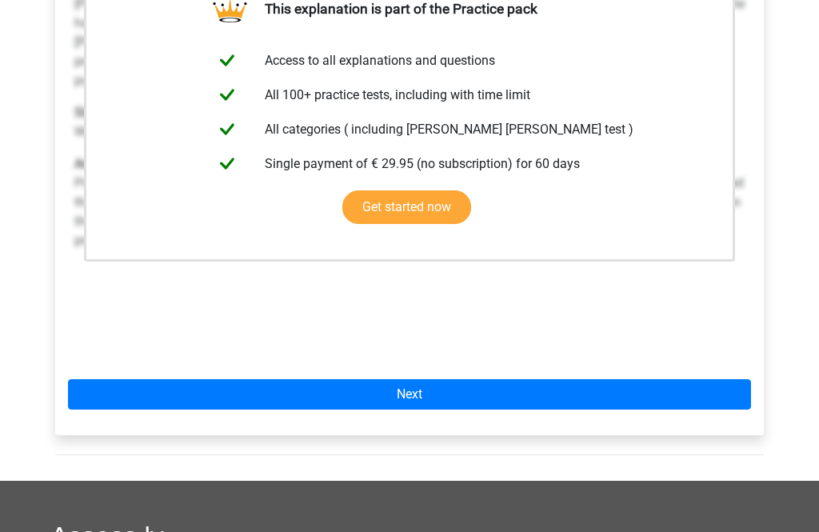
scroll to position [392, 0]
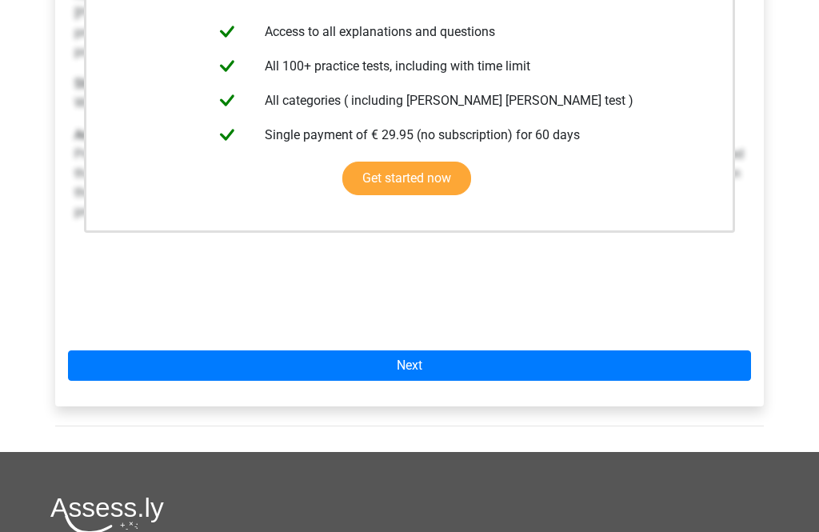
click at [408, 352] on link "Next" at bounding box center [409, 365] width 683 height 30
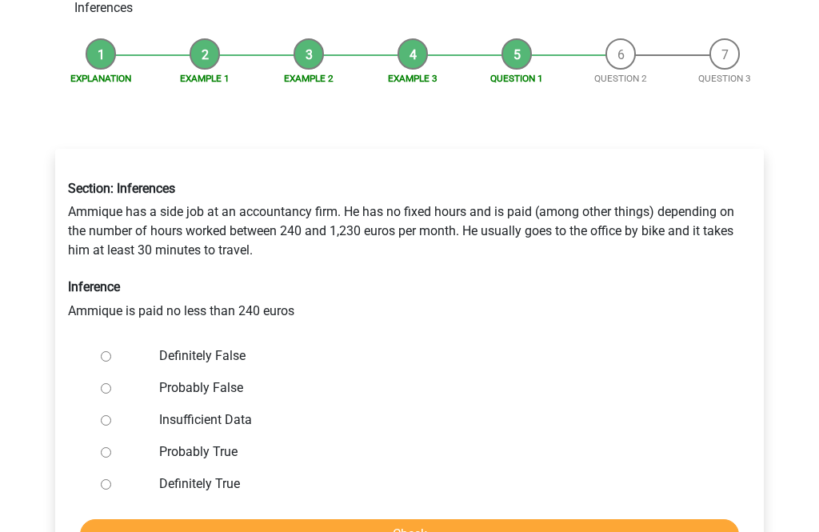
scroll to position [147, 0]
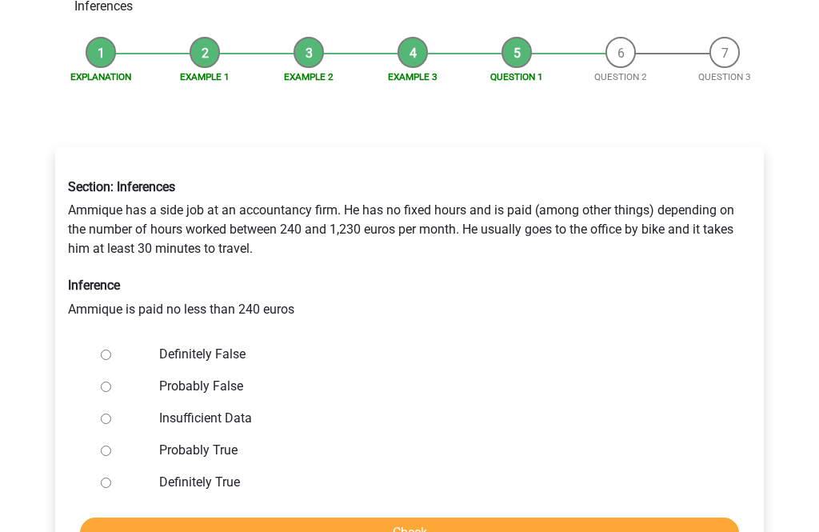
click at [229, 377] on label "Probably False" at bounding box center [435, 386] width 553 height 19
click at [111, 382] on input "Probably False" at bounding box center [106, 387] width 10 height 10
radio input "true"
click at [205, 518] on input "Check" at bounding box center [409, 533] width 659 height 30
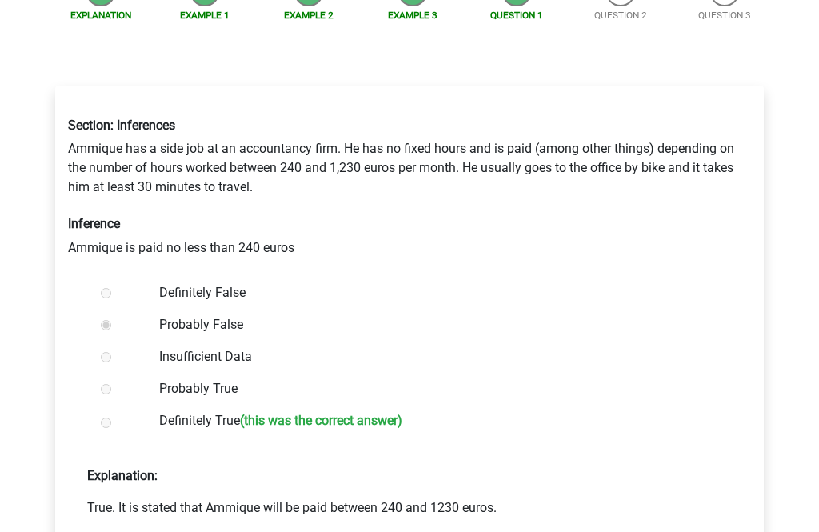
scroll to position [229, 0]
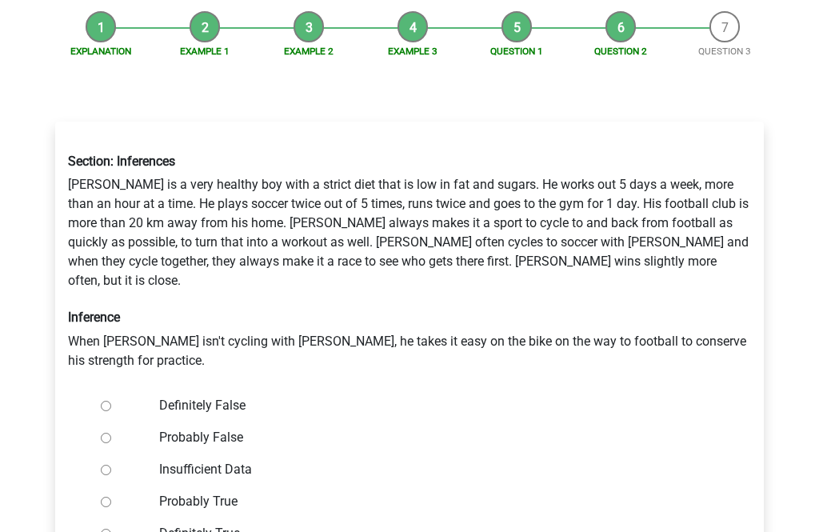
scroll to position [181, 0]
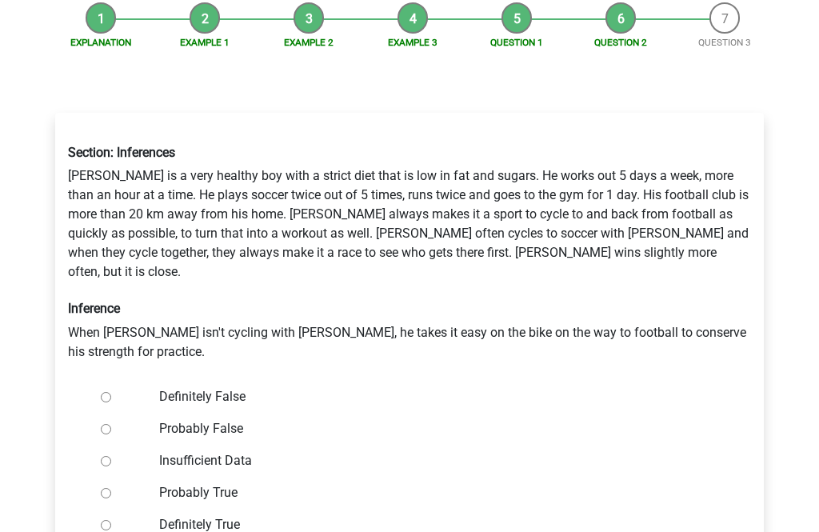
click at [172, 388] on label "Definitely False" at bounding box center [435, 397] width 553 height 19
click at [111, 393] on input "Definitely False" at bounding box center [106, 398] width 10 height 10
radio input "true"
click at [130, 414] on div at bounding box center [120, 430] width 53 height 32
click at [194, 420] on label "Probably False" at bounding box center [435, 429] width 553 height 19
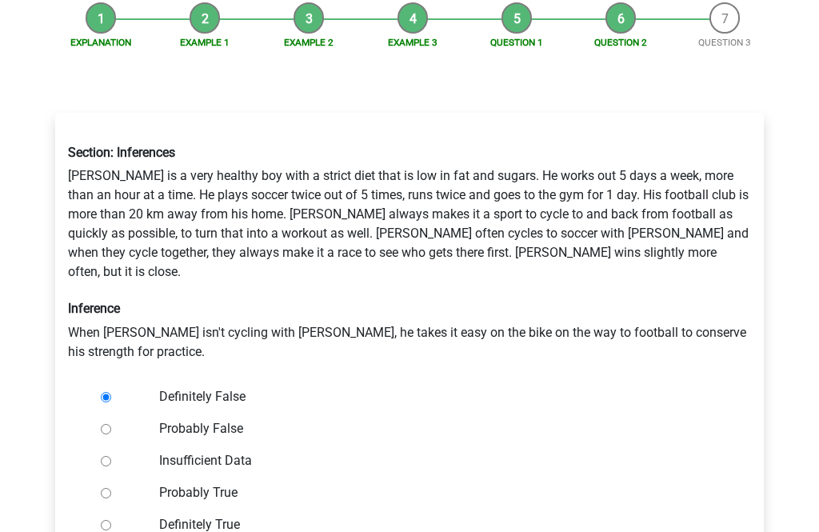
click at [111, 425] on input "Probably False" at bounding box center [106, 430] width 10 height 10
radio input "true"
click at [174, 341] on div "Section: Inferences Rowan is a very healthy boy with a strict diet that is low …" at bounding box center [409, 253] width 707 height 254
click at [107, 393] on input "Definitely False" at bounding box center [106, 398] width 10 height 10
radio input "true"
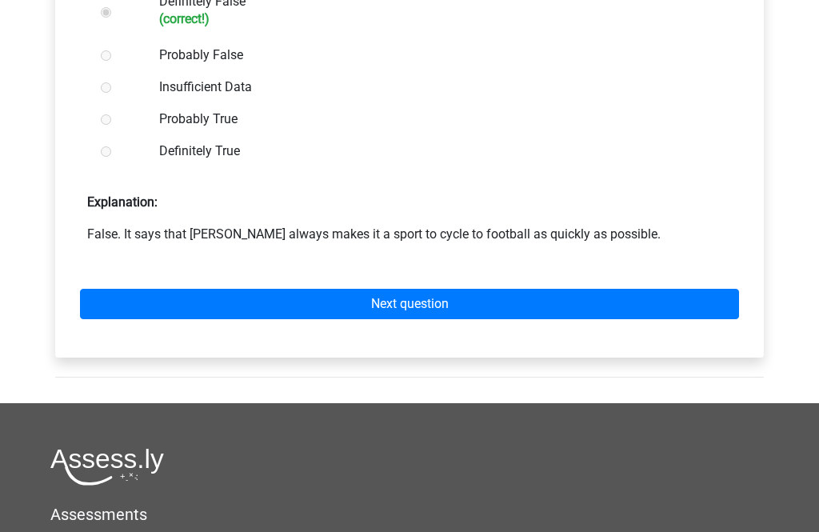
scroll to position [603, 0]
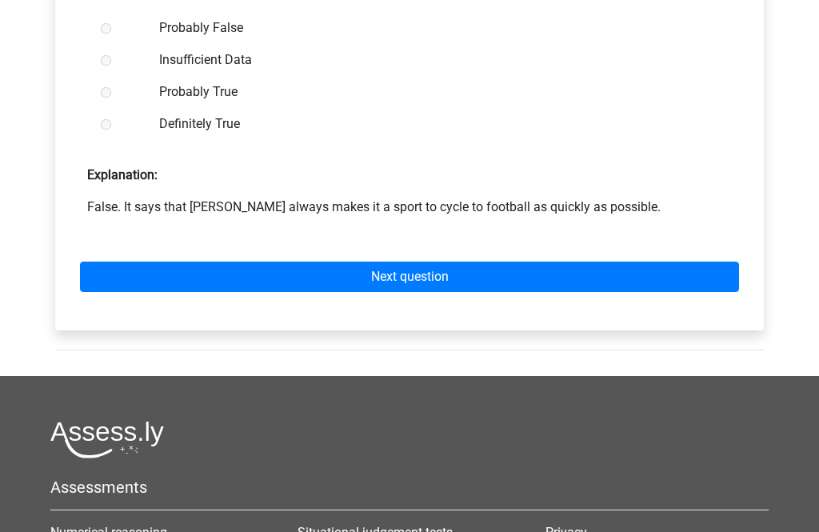
click at [418, 262] on link "Next question" at bounding box center [409, 277] width 659 height 30
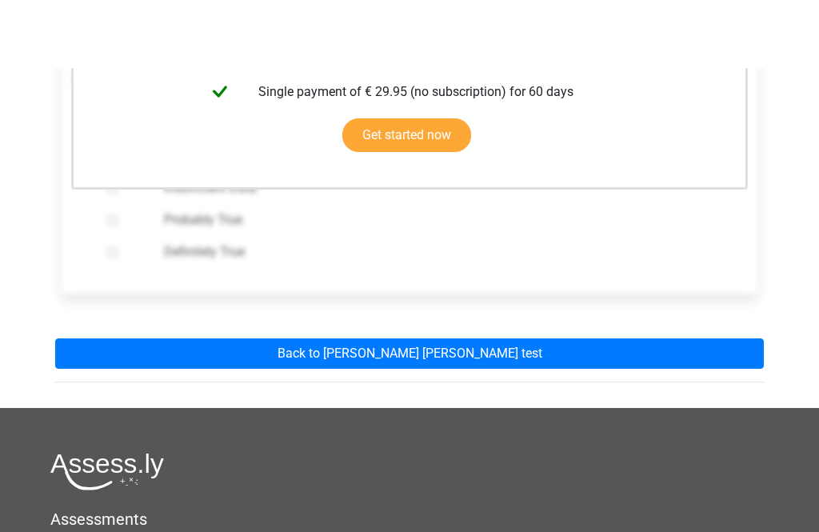
scroll to position [403, 0]
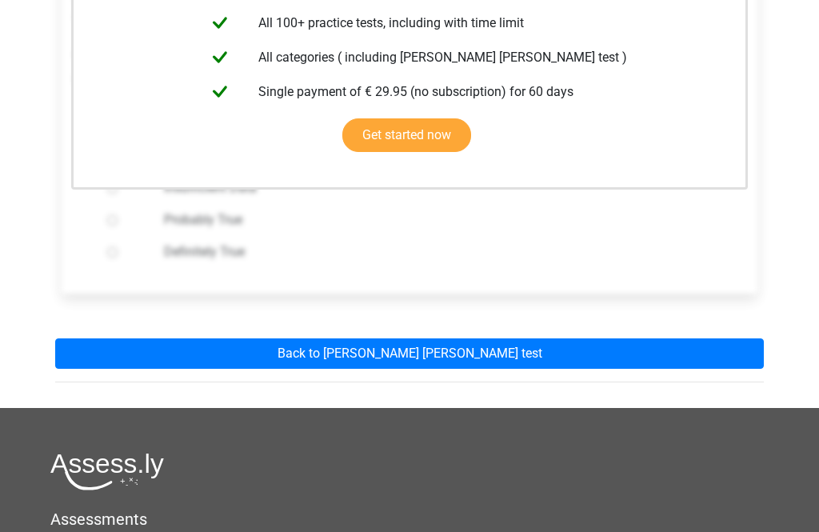
click at [433, 338] on link "Back to [PERSON_NAME] [PERSON_NAME] test" at bounding box center [409, 353] width 709 height 30
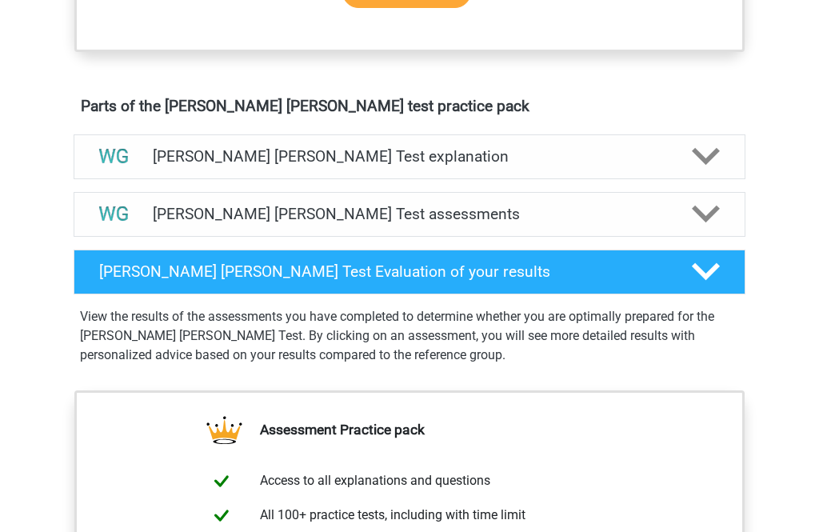
scroll to position [810, 0]
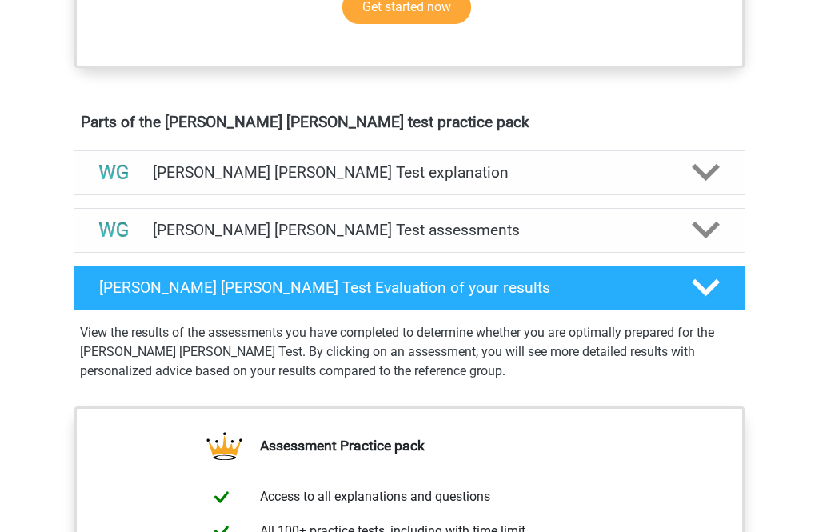
click at [721, 181] on div at bounding box center [705, 172] width 54 height 28
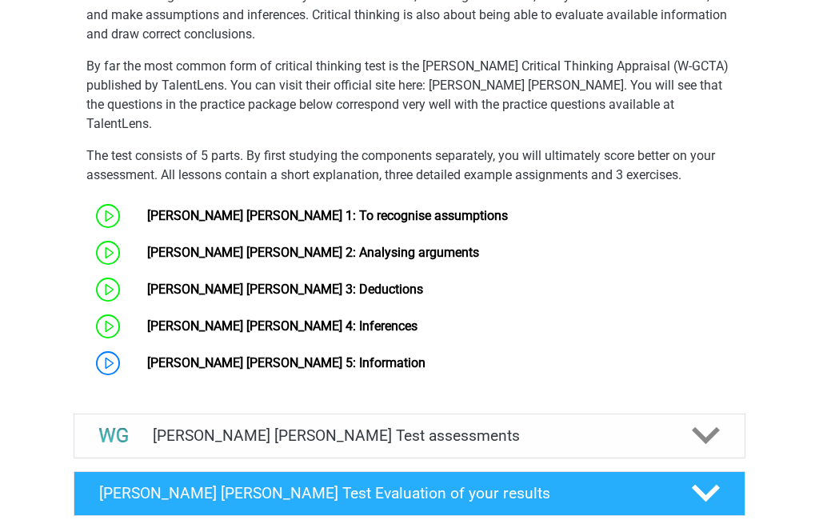
scroll to position [1153, 0]
click at [147, 355] on link "[PERSON_NAME] [PERSON_NAME] 5: Information" at bounding box center [286, 362] width 278 height 15
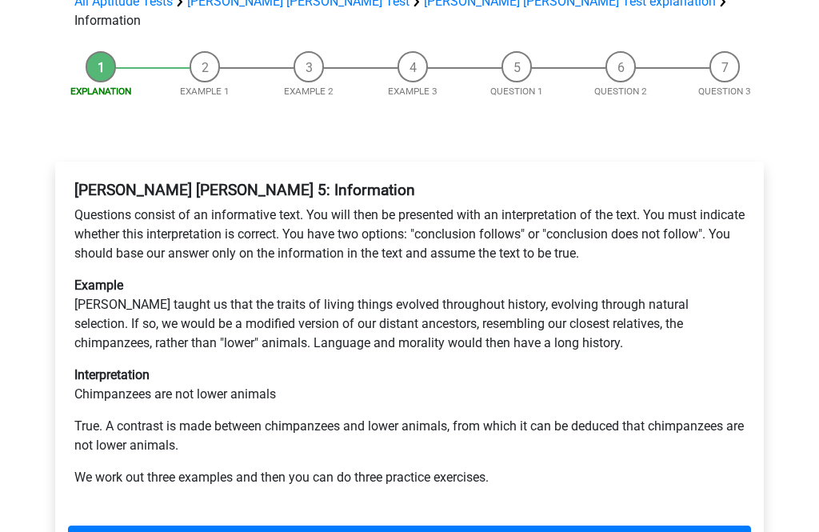
scroll to position [175, 0]
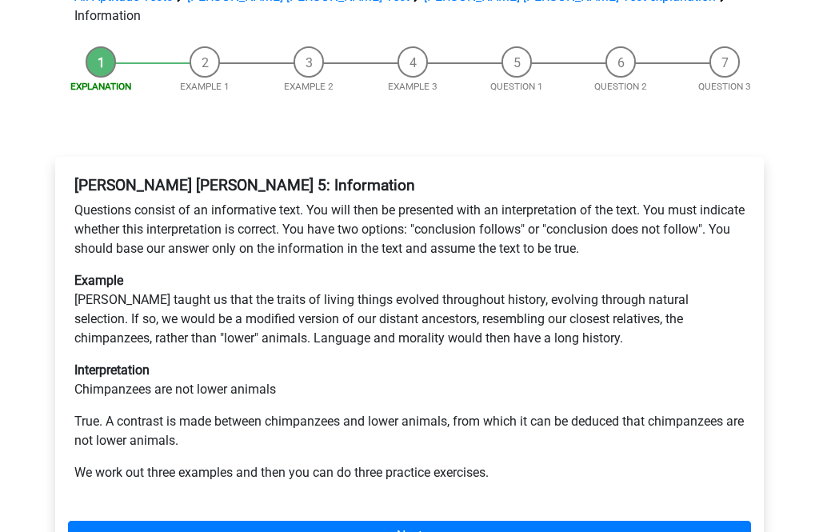
click at [392, 522] on link "Next" at bounding box center [409, 537] width 683 height 30
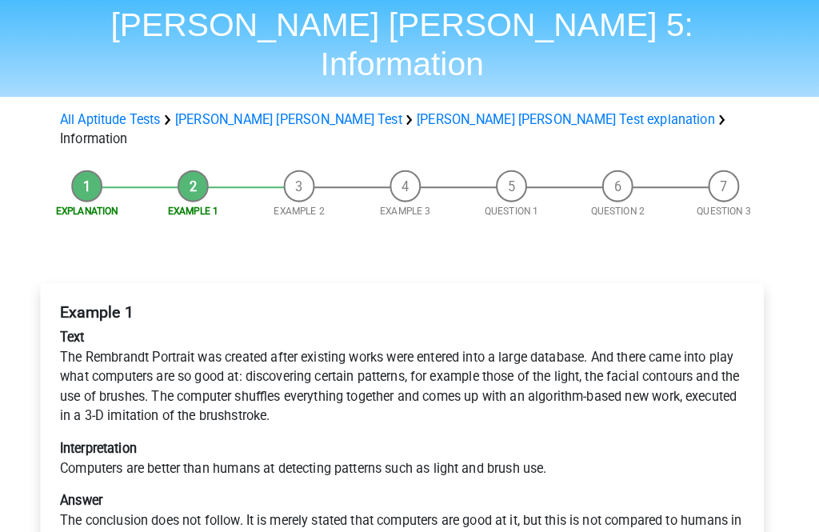
scroll to position [53, 0]
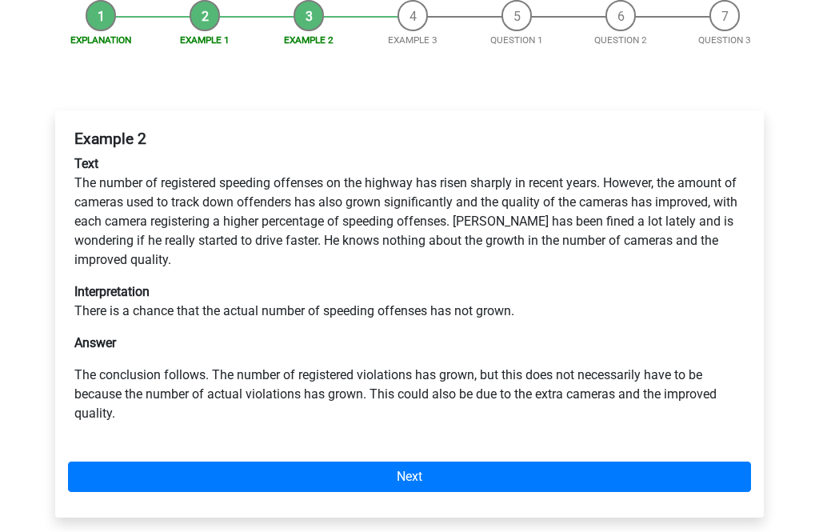
scroll to position [221, 0]
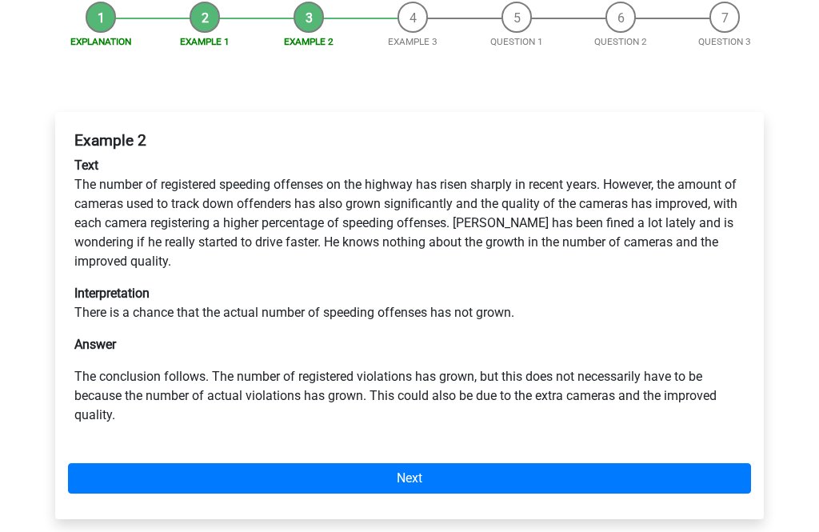
click at [190, 463] on link "Next" at bounding box center [409, 478] width 683 height 30
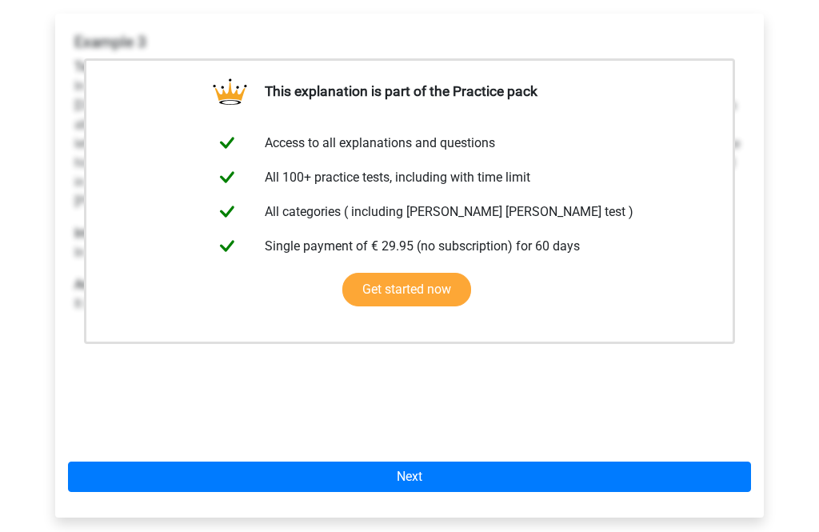
scroll to position [322, 0]
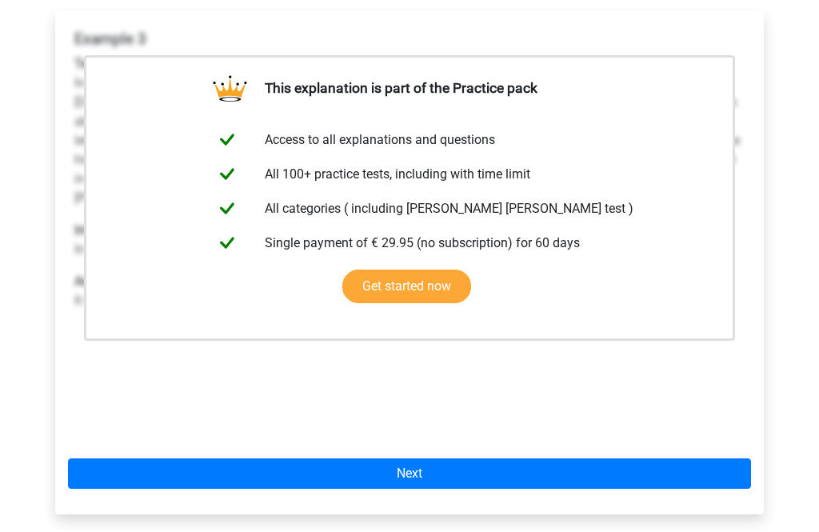
click at [415, 458] on link "Next" at bounding box center [409, 473] width 683 height 30
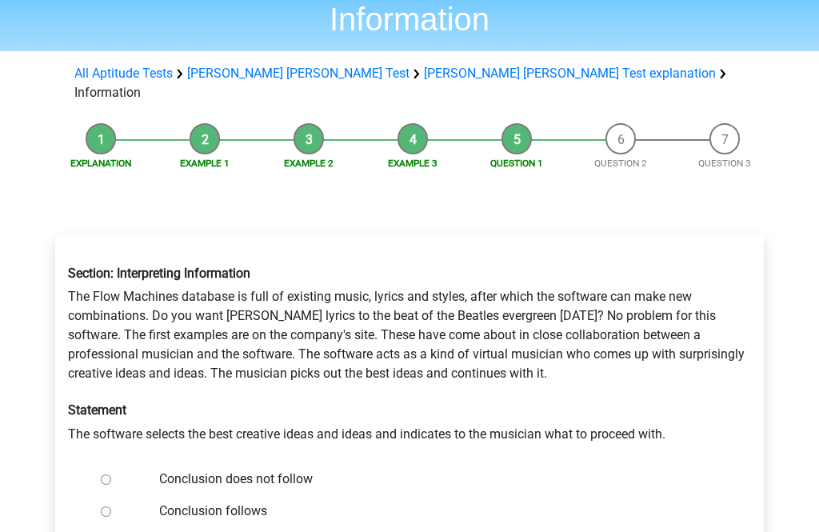
scroll to position [105, 0]
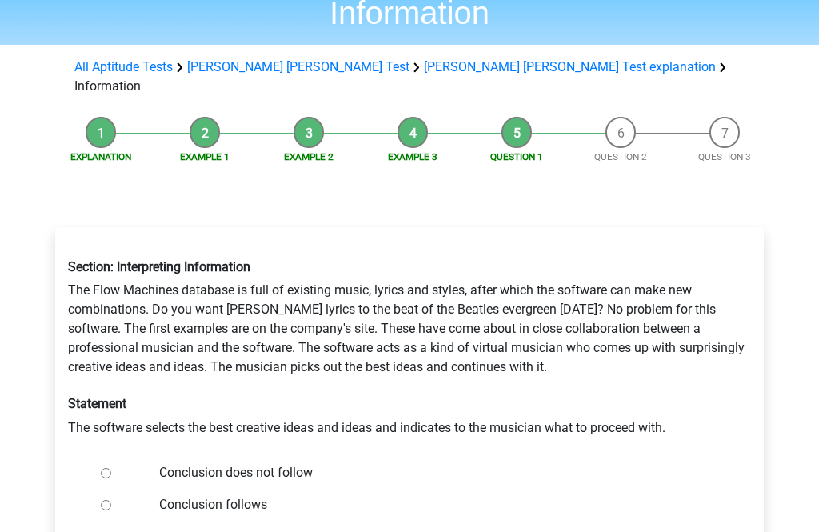
click at [159, 464] on label "Conclusion does not follow" at bounding box center [435, 473] width 553 height 19
click at [111, 469] on input "Conclusion does not follow" at bounding box center [106, 474] width 10 height 10
radio input "true"
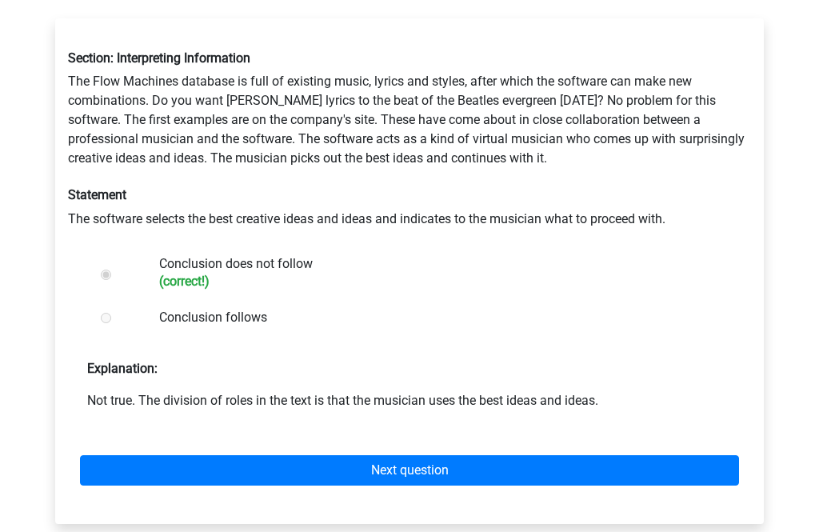
scroll to position [355, 0]
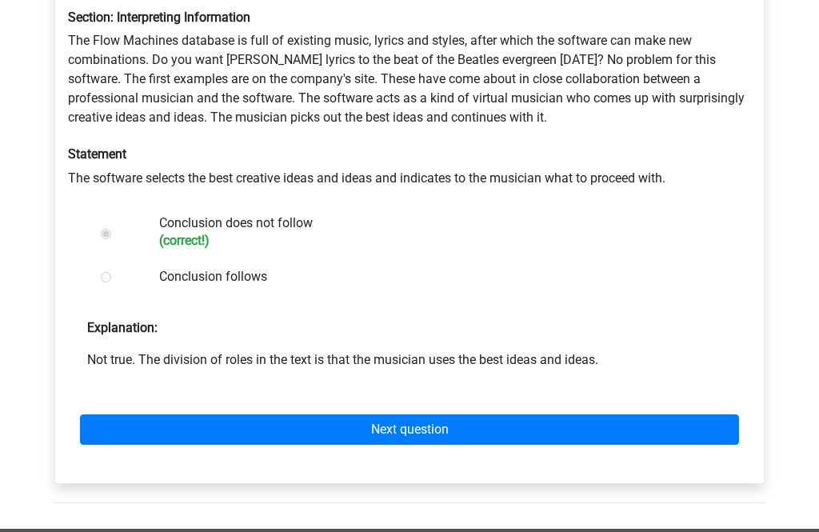
click at [145, 414] on link "Next question" at bounding box center [409, 429] width 659 height 30
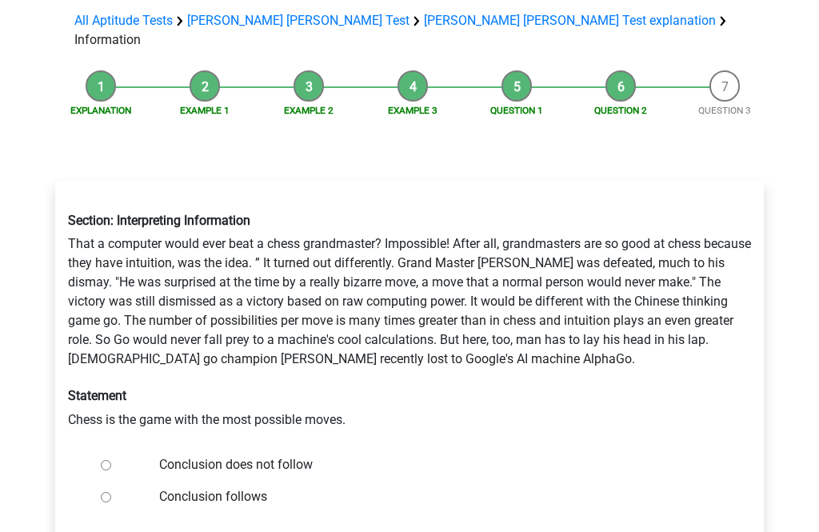
scroll to position [151, 0]
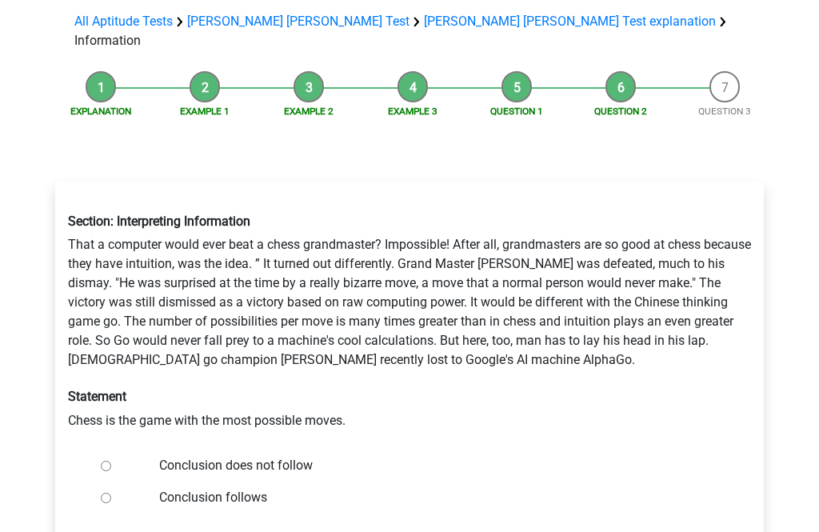
click at [98, 450] on div at bounding box center [120, 466] width 53 height 32
click at [200, 450] on div "Conclusion does not follow" at bounding box center [435, 466] width 577 height 32
click at [198, 456] on label "Conclusion does not follow" at bounding box center [435, 465] width 553 height 19
click at [111, 461] on input "Conclusion does not follow" at bounding box center [106, 466] width 10 height 10
radio input "true"
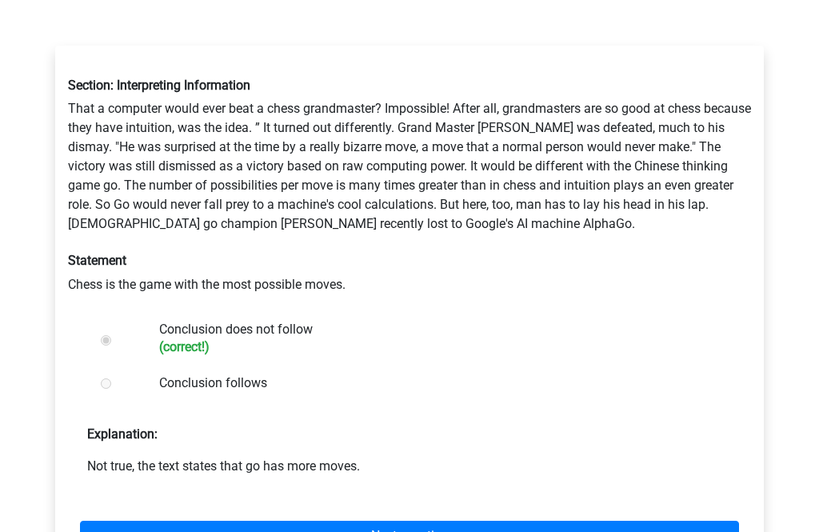
scroll to position [283, 0]
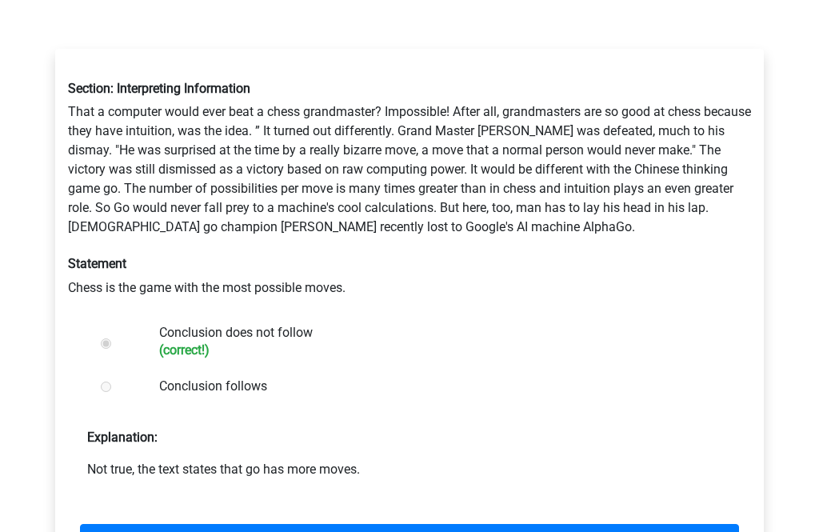
click at [203, 525] on link "Next question" at bounding box center [409, 540] width 659 height 30
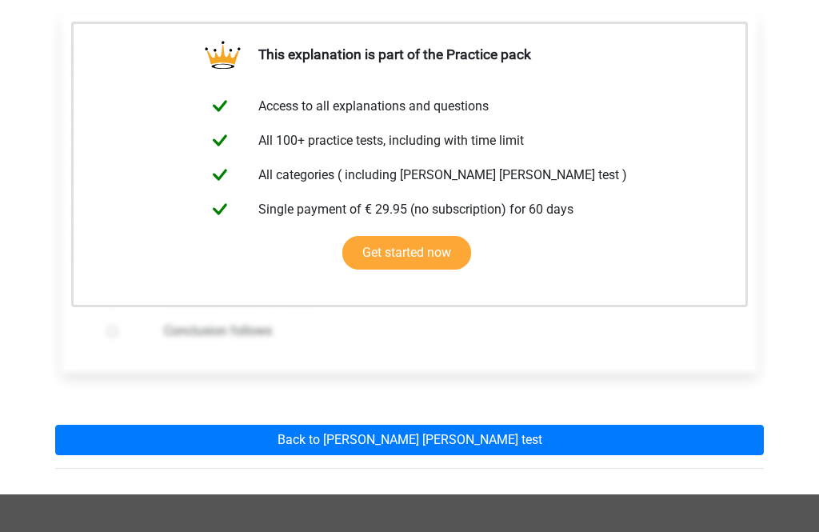
scroll to position [323, 0]
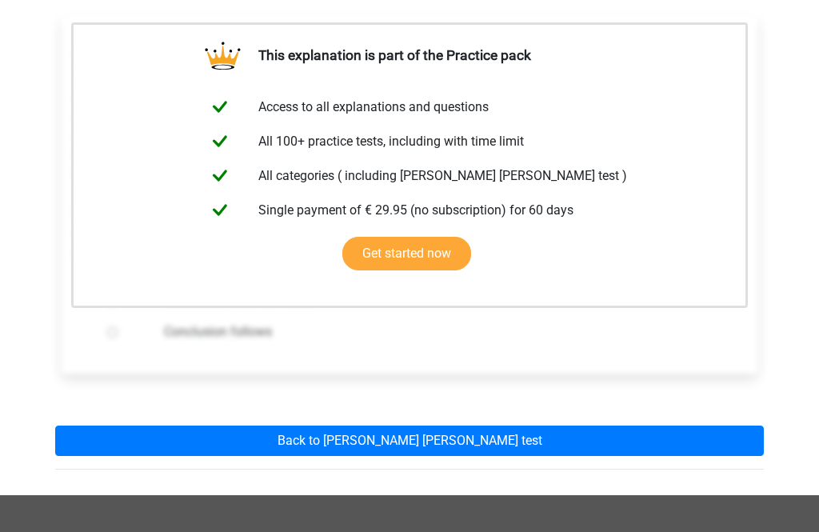
click at [188, 426] on link "Back to [PERSON_NAME] [PERSON_NAME] test" at bounding box center [409, 441] width 709 height 30
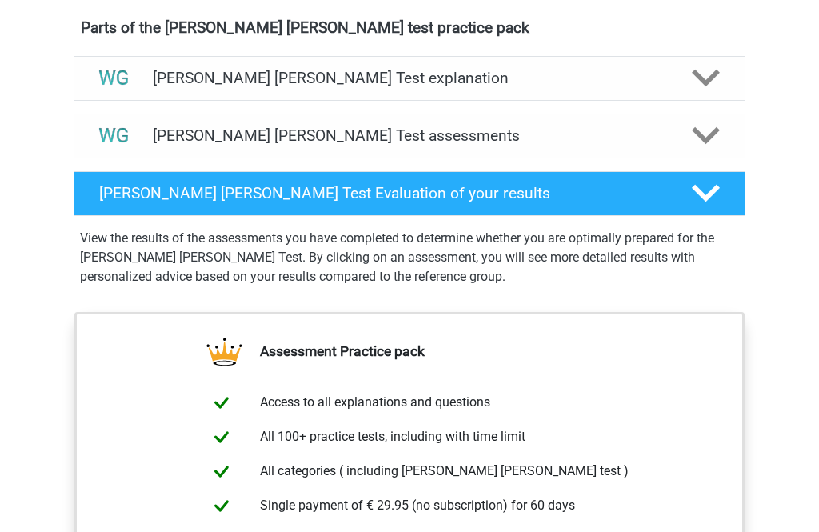
click at [214, 124] on div "[PERSON_NAME] [PERSON_NAME] Test assessments" at bounding box center [410, 136] width 672 height 45
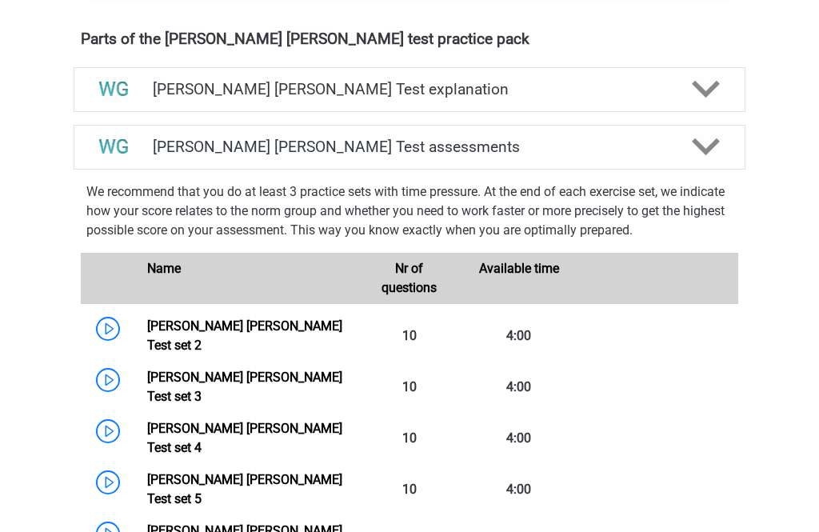
click at [194, 75] on div "[PERSON_NAME] [PERSON_NAME] Test explanation" at bounding box center [410, 90] width 672 height 45
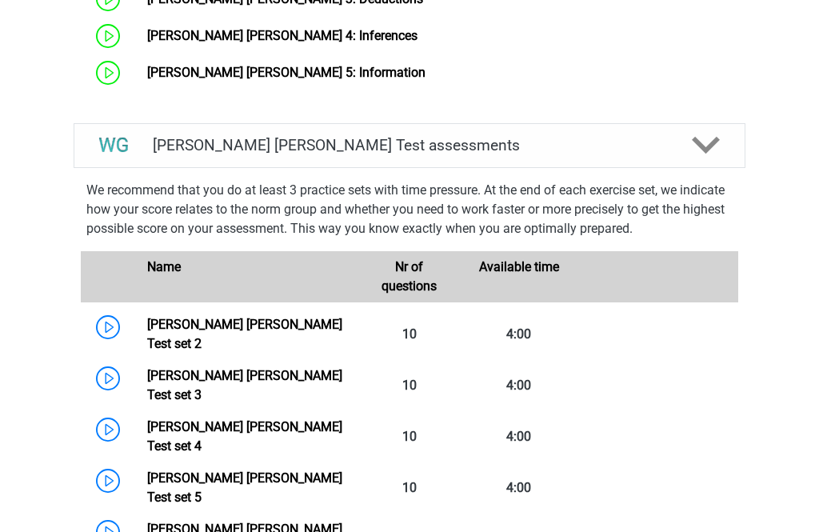
scroll to position [1444, 0]
click at [147, 317] on link "[PERSON_NAME] [PERSON_NAME] Test set 2" at bounding box center [244, 334] width 195 height 34
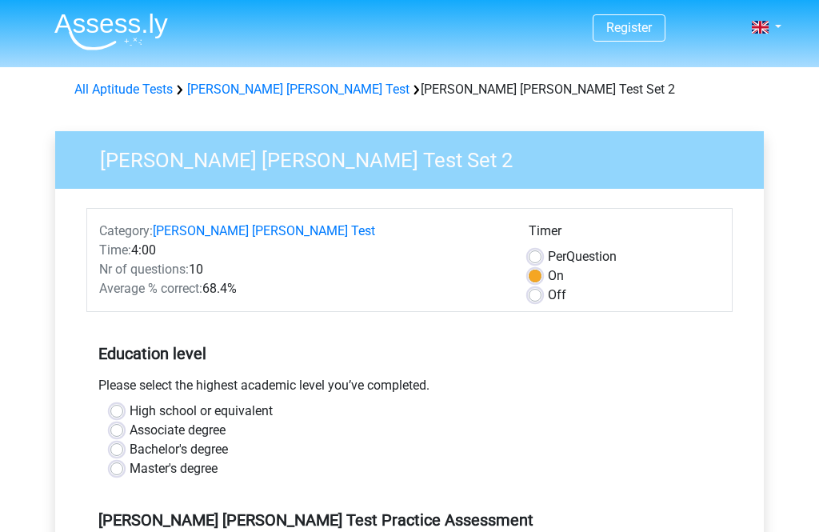
click at [596, 262] on label "Per Question" at bounding box center [582, 256] width 69 height 19
click at [541, 262] on input "Per Question" at bounding box center [535, 255] width 13 height 16
radio input "true"
click at [528, 301] on div "Timer Per Question On Off" at bounding box center [624, 263] width 215 height 83
click at [548, 299] on label "Off" at bounding box center [557, 295] width 18 height 19
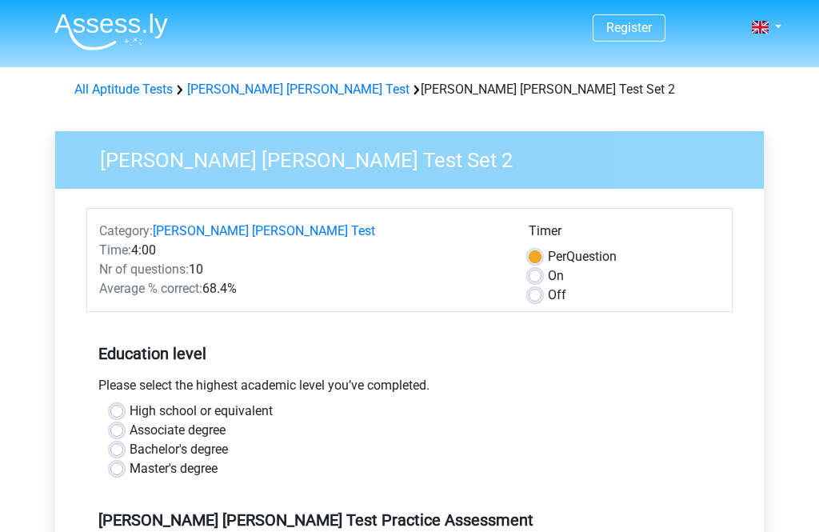
click at [541, 299] on input "Off" at bounding box center [535, 294] width 13 height 16
radio input "true"
click at [548, 298] on label "Off" at bounding box center [557, 295] width 18 height 19
click at [533, 298] on input "Off" at bounding box center [535, 294] width 13 height 16
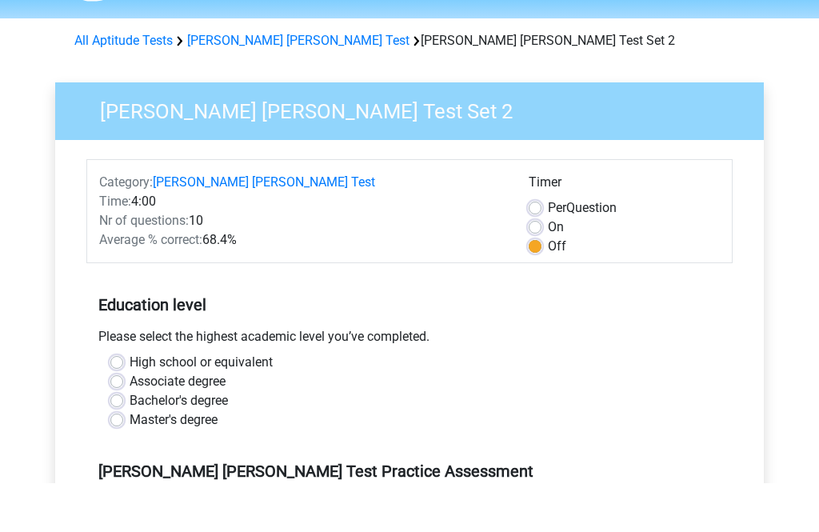
scroll to position [50, 0]
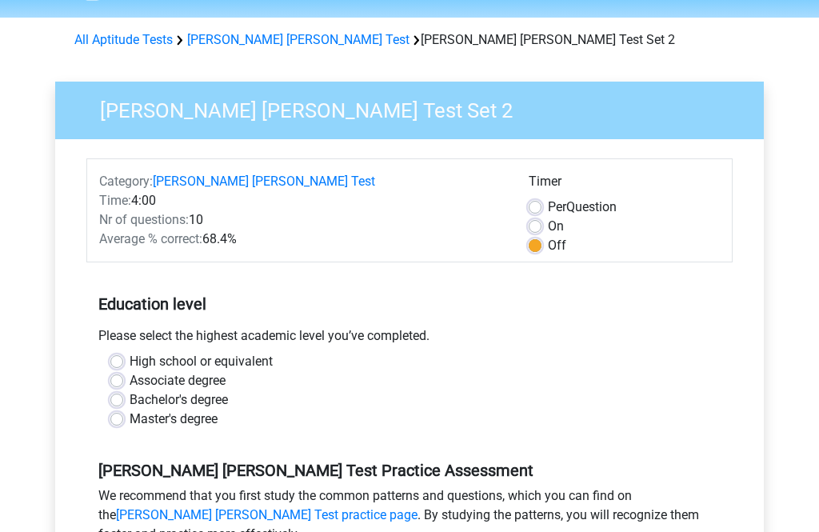
click at [250, 367] on label "High school or equivalent" at bounding box center [201, 361] width 143 height 19
click at [123, 367] on input "High school or equivalent" at bounding box center [116, 360] width 13 height 16
radio input "true"
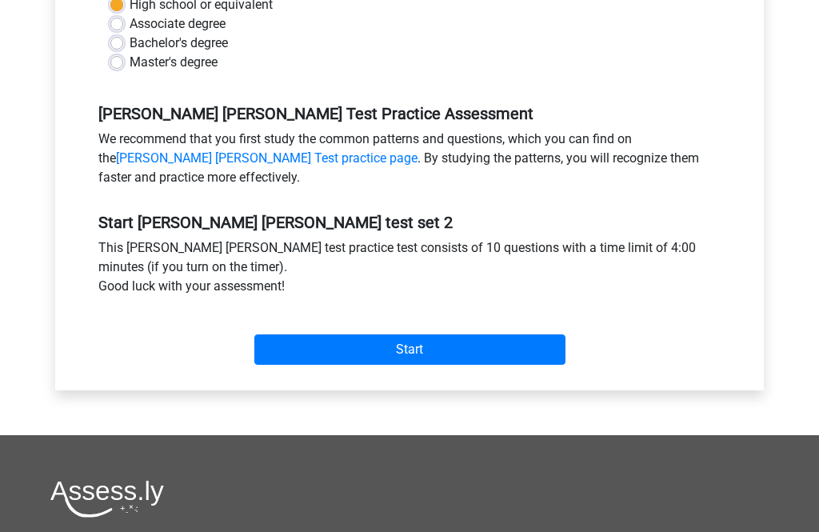
scroll to position [358, 0]
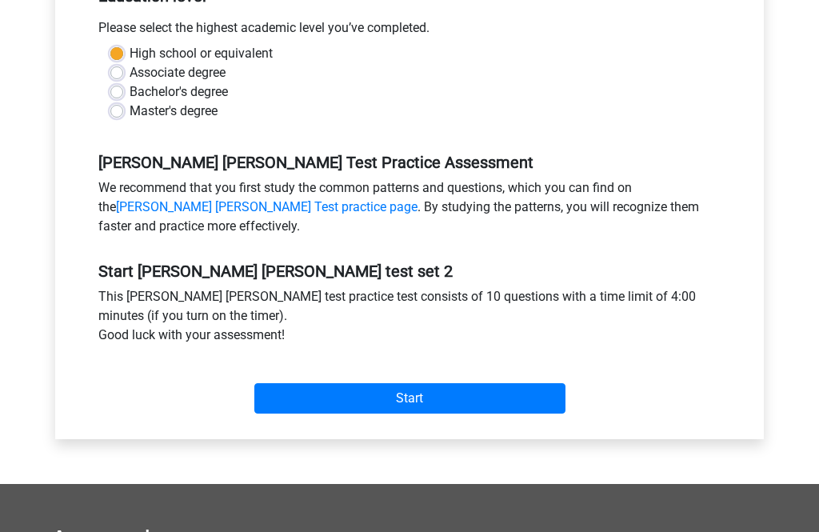
click at [322, 412] on input "Start" at bounding box center [409, 398] width 311 height 30
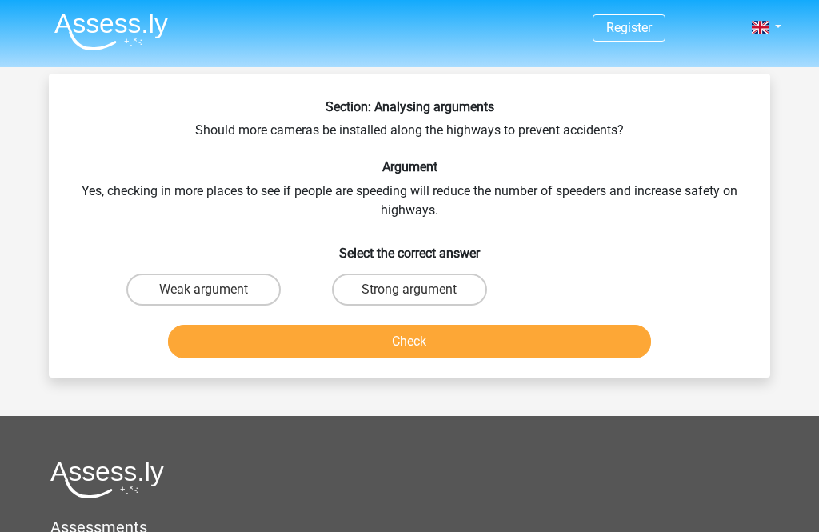
click at [200, 285] on label "Weak argument" at bounding box center [203, 290] width 154 height 32
click at [204, 290] on input "Weak argument" at bounding box center [209, 295] width 10 height 10
radio input "true"
click at [209, 342] on button "Check" at bounding box center [410, 342] width 484 height 34
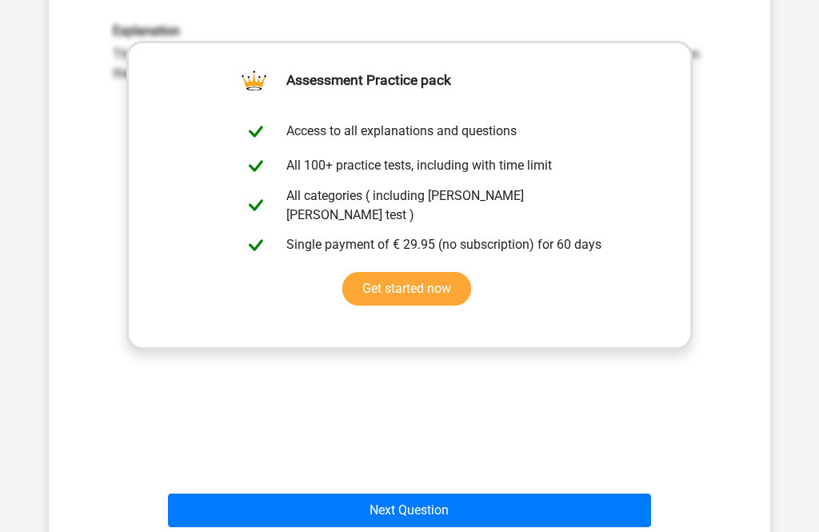
scroll to position [348, 0]
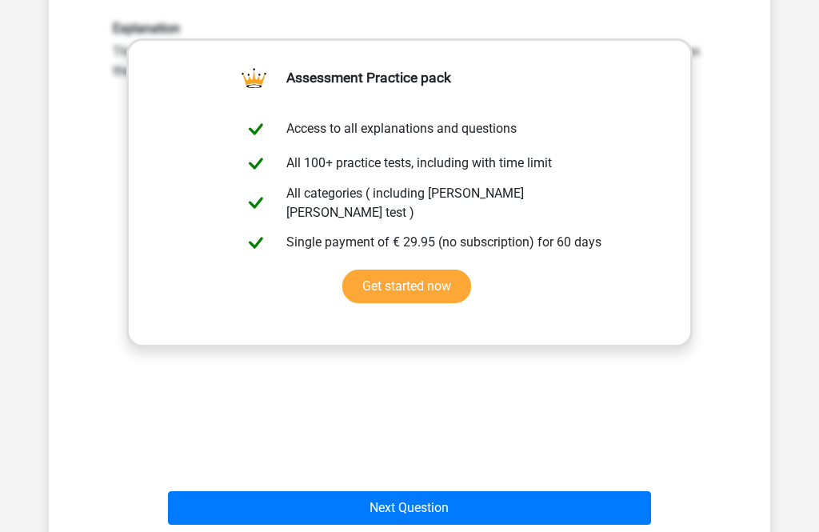
click at [201, 509] on button "Next Question" at bounding box center [410, 509] width 484 height 34
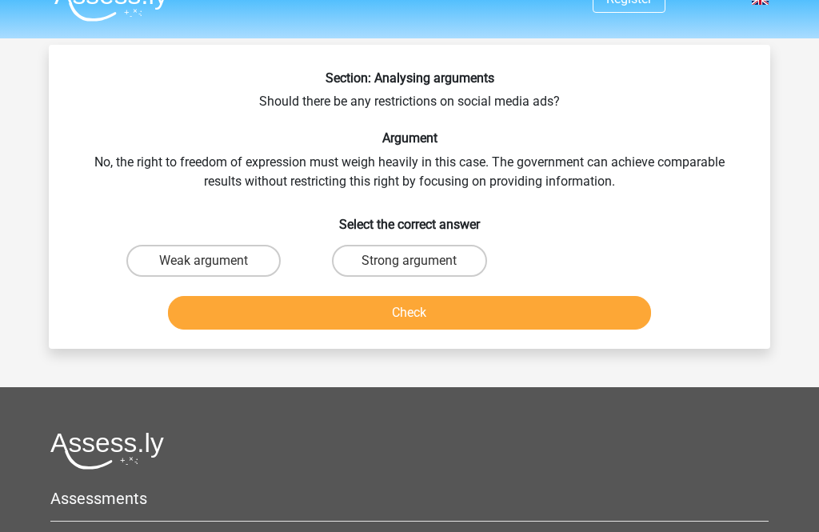
scroll to position [28, 0]
click at [223, 250] on label "Weak argument" at bounding box center [203, 262] width 154 height 32
click at [214, 262] on input "Weak argument" at bounding box center [209, 267] width 10 height 10
radio input "true"
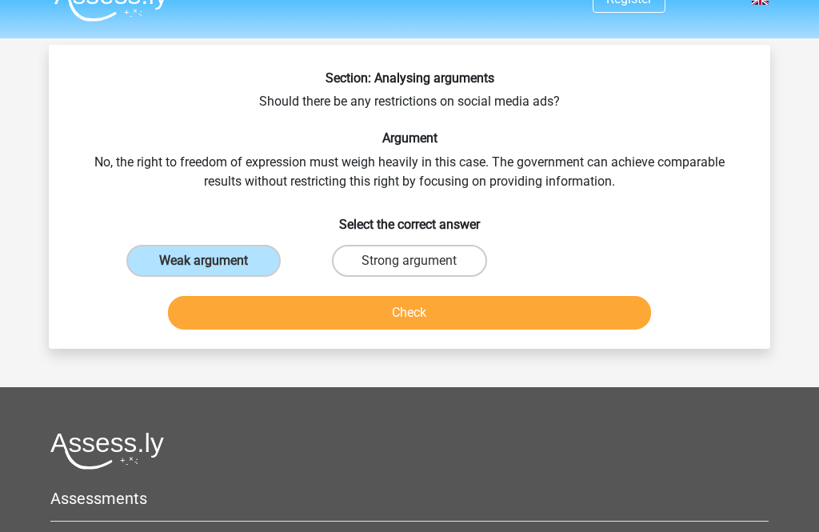
click at [226, 298] on button "Check" at bounding box center [410, 313] width 484 height 34
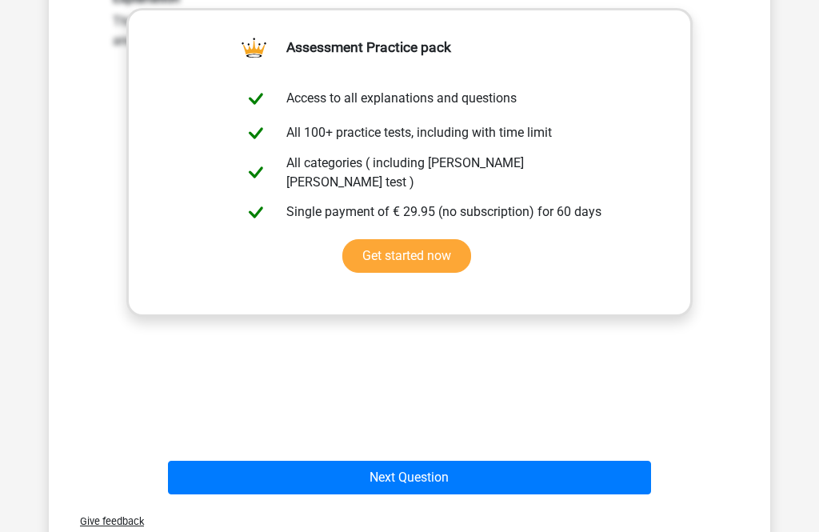
click at [317, 476] on button "Next Question" at bounding box center [410, 479] width 484 height 34
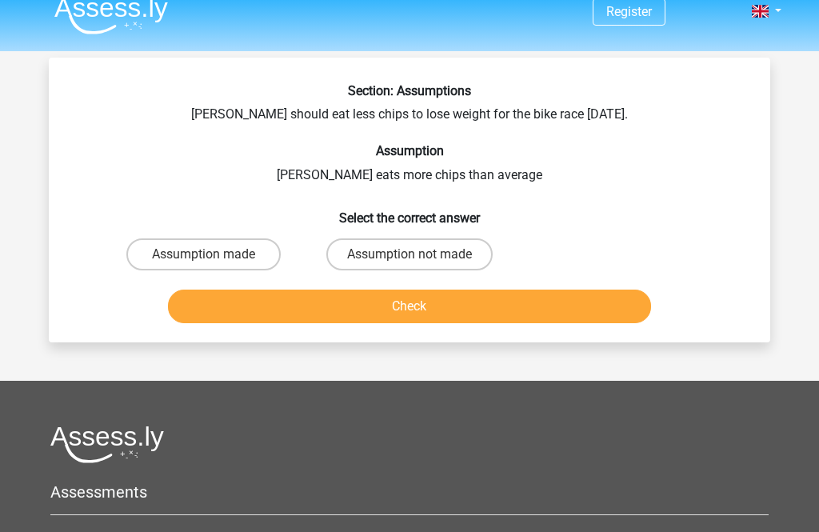
scroll to position [11, 0]
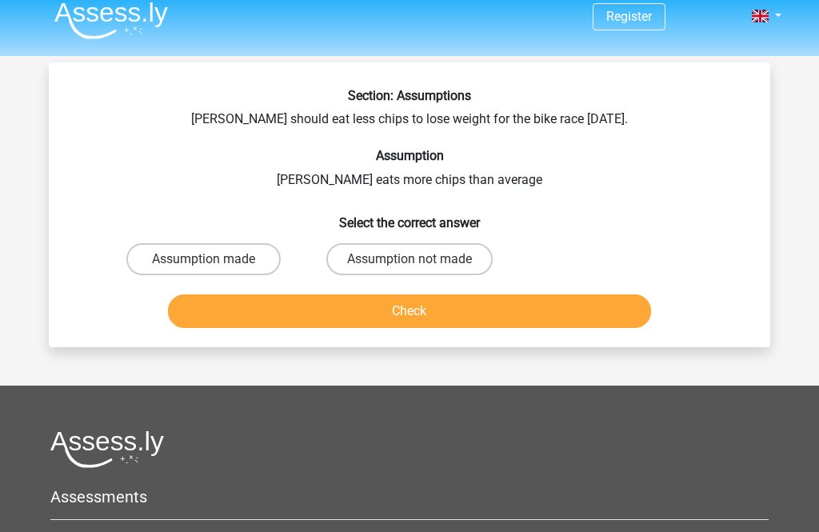
click at [346, 270] on label "Assumption not made" at bounding box center [409, 259] width 166 height 32
click at [410, 270] on input "Assumption not made" at bounding box center [415, 264] width 10 height 10
radio input "true"
click at [221, 314] on button "Check" at bounding box center [410, 311] width 484 height 34
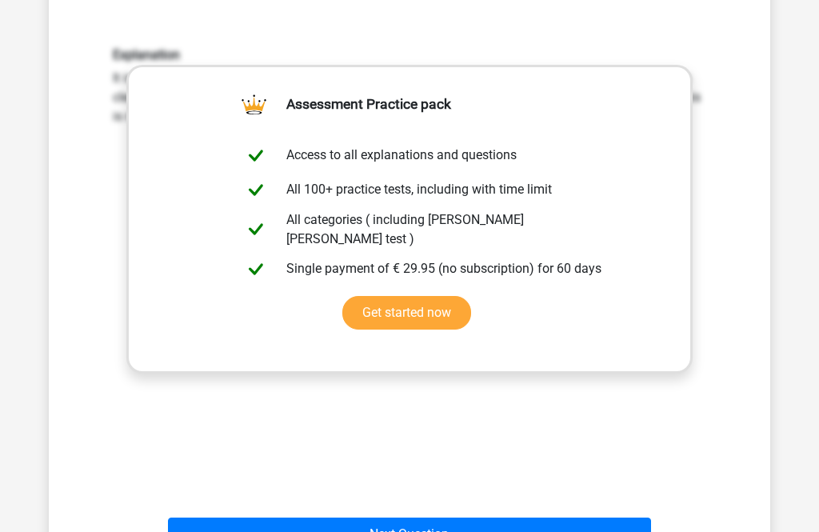
scroll to position [302, 0]
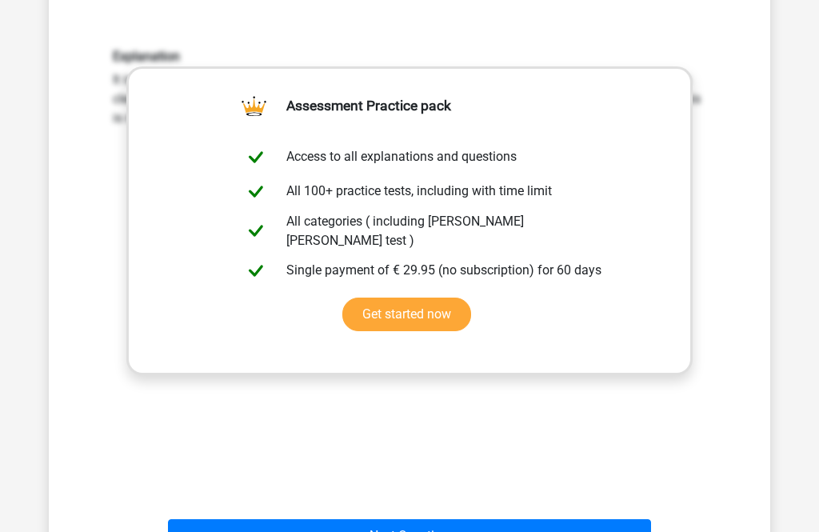
click at [296, 531] on button "Next Question" at bounding box center [410, 536] width 484 height 34
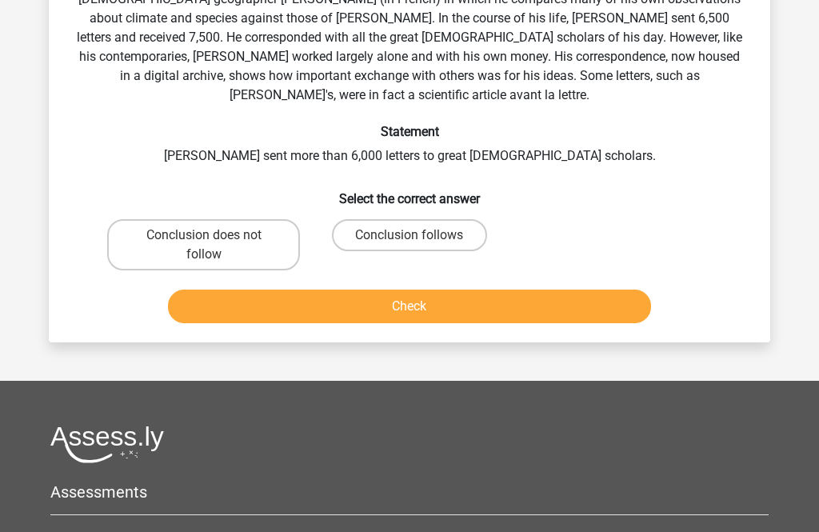
scroll to position [74, 0]
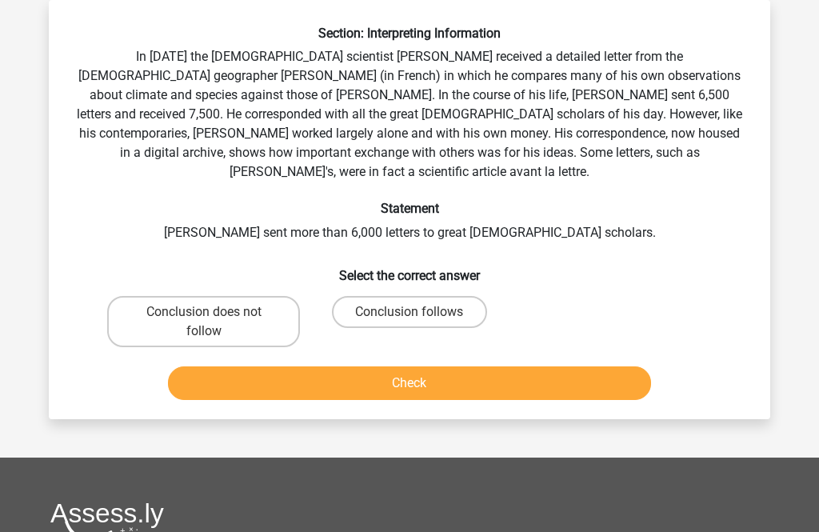
click at [149, 296] on label "Conclusion does not follow" at bounding box center [203, 321] width 193 height 51
click at [204, 312] on input "Conclusion does not follow" at bounding box center [209, 317] width 10 height 10
radio input "true"
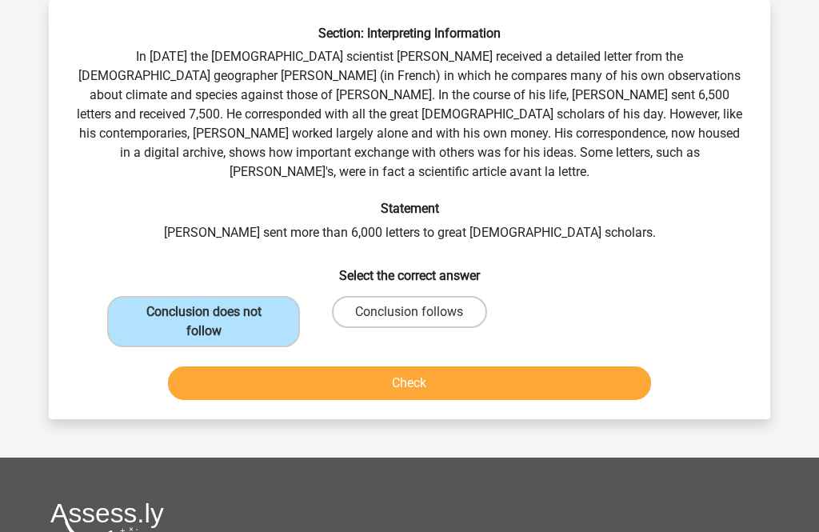
click at [232, 366] on button "Check" at bounding box center [410, 383] width 484 height 34
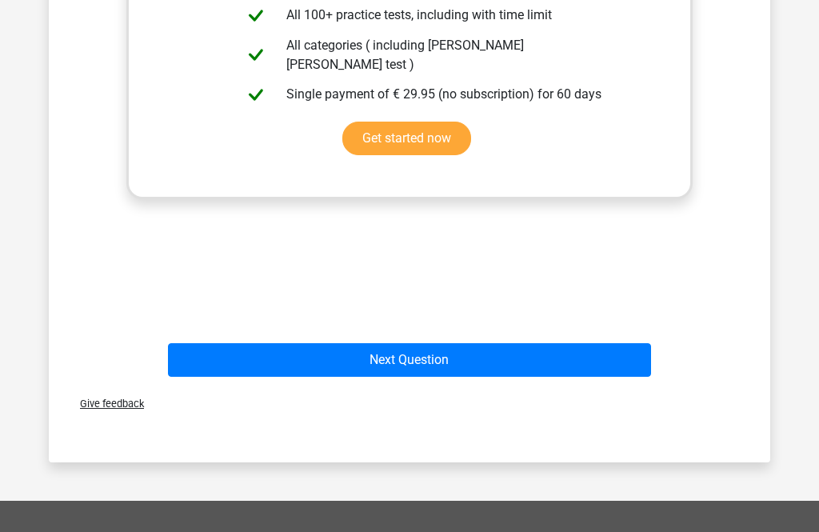
click at [343, 356] on button "Next Question" at bounding box center [410, 361] width 484 height 34
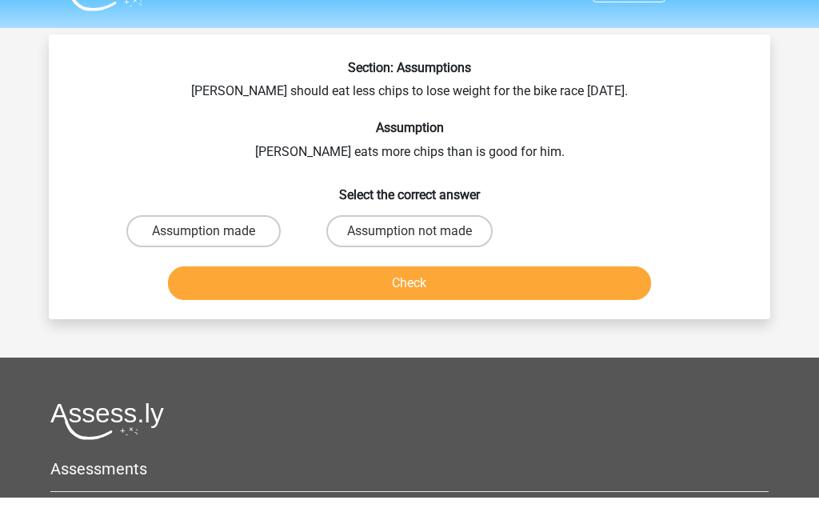
scroll to position [39, 0]
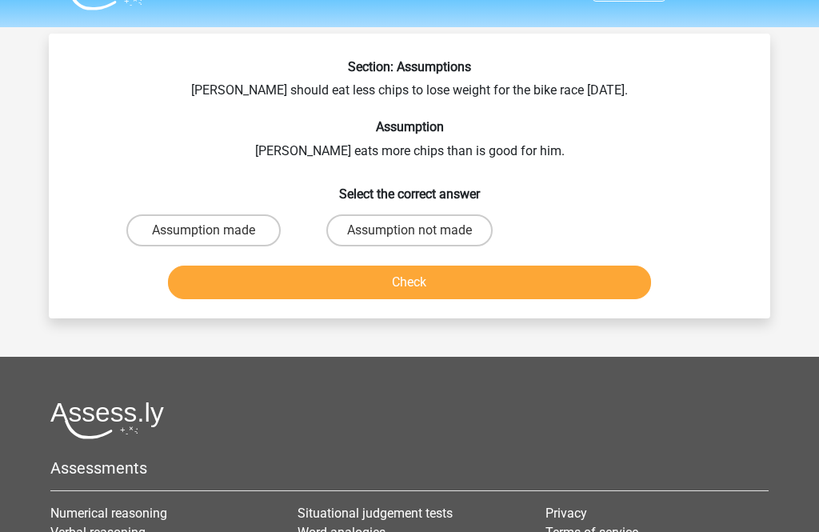
click at [421, 242] on label "Assumption not made" at bounding box center [409, 231] width 166 height 32
click at [420, 242] on input "Assumption not made" at bounding box center [415, 236] width 10 height 10
radio input "true"
click at [406, 284] on button "Check" at bounding box center [410, 283] width 484 height 34
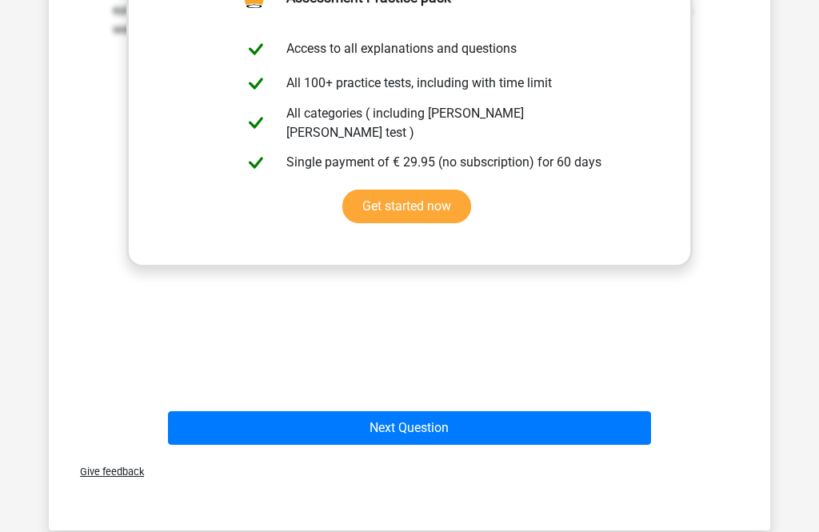
click at [368, 443] on button "Next Question" at bounding box center [410, 428] width 484 height 34
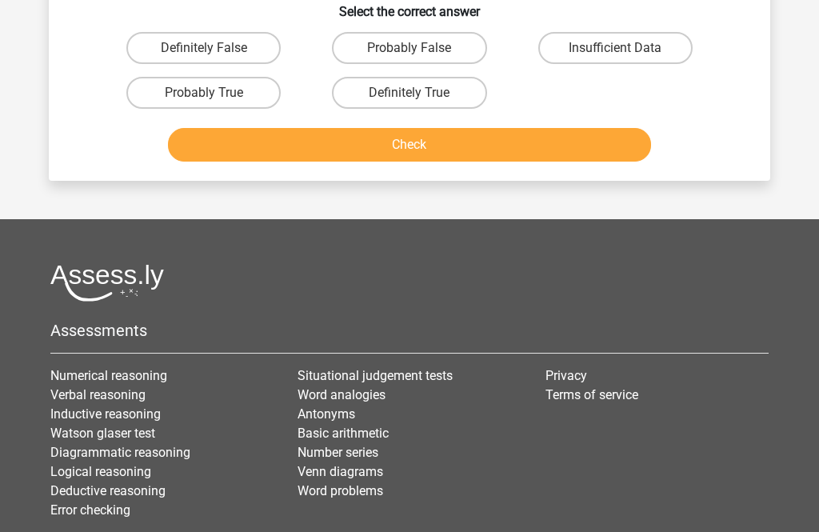
scroll to position [74, 0]
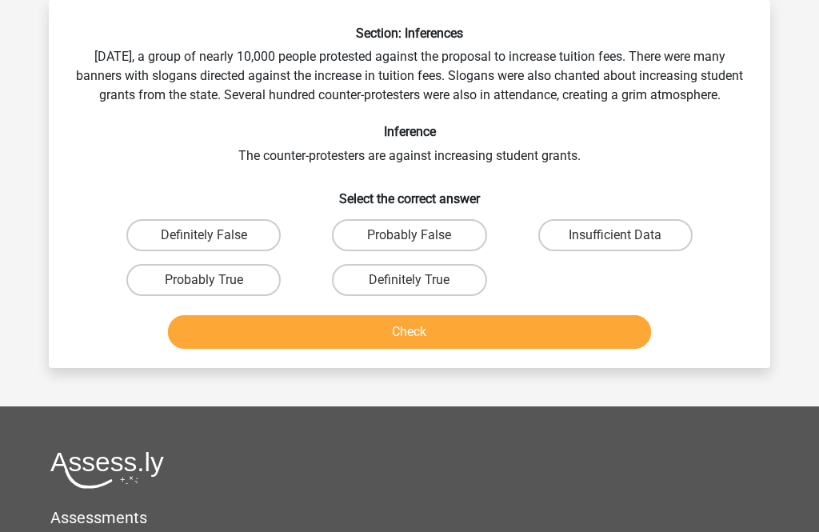
click at [206, 293] on label "Probably True" at bounding box center [203, 280] width 154 height 32
click at [206, 290] on input "Probably True" at bounding box center [209, 285] width 10 height 10
radio input "true"
click at [353, 349] on button "Check" at bounding box center [410, 332] width 484 height 34
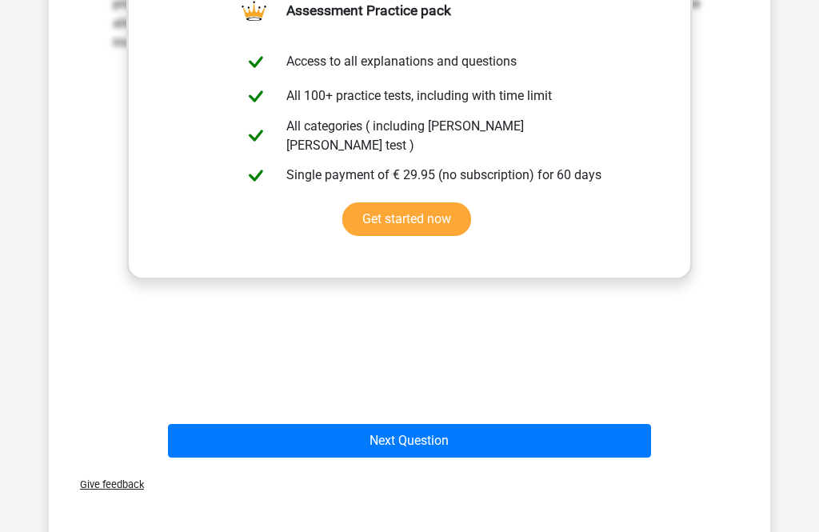
scroll to position [549, 0]
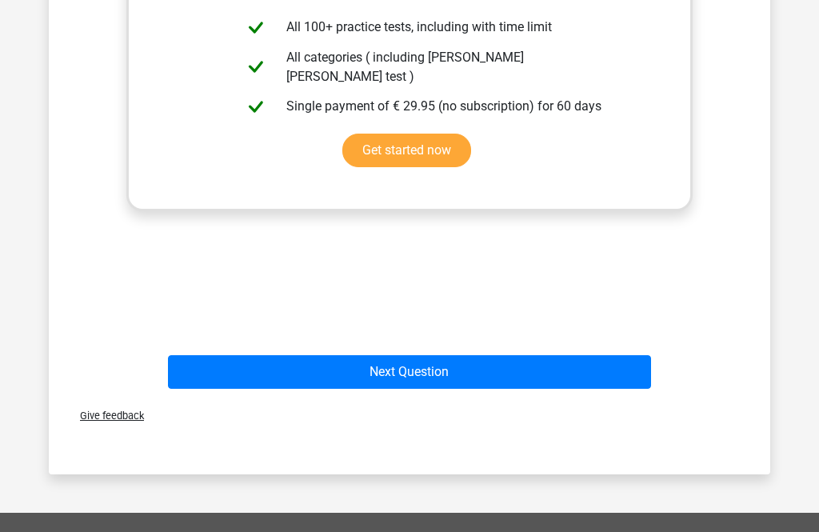
click at [309, 389] on button "Next Question" at bounding box center [410, 372] width 484 height 34
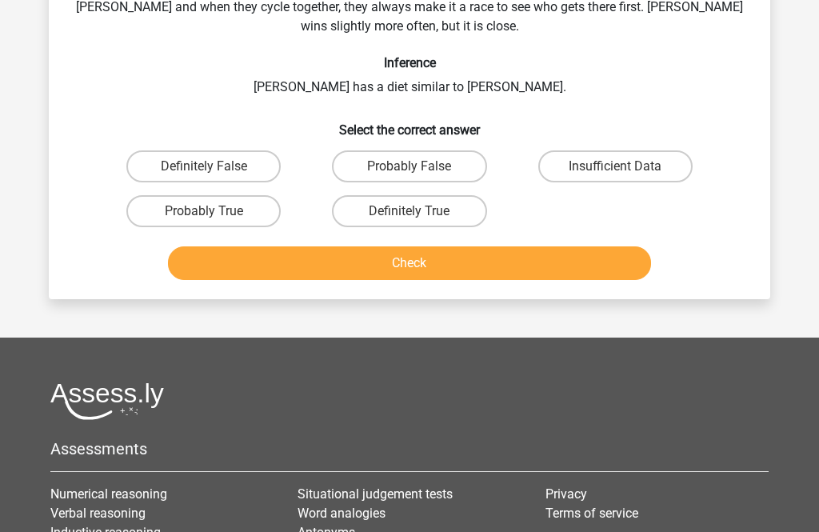
scroll to position [74, 0]
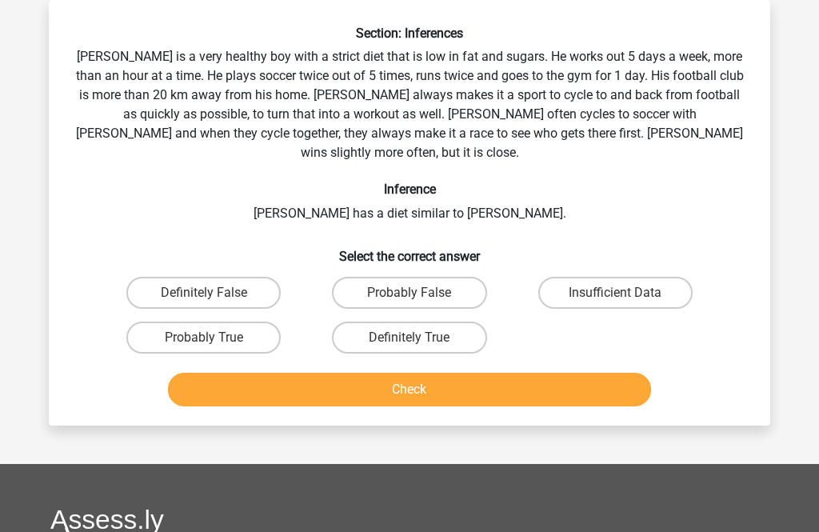
click at [608, 277] on label "Insufficient Data" at bounding box center [615, 293] width 154 height 32
click at [615, 293] on input "Insufficient Data" at bounding box center [620, 298] width 10 height 10
radio input "true"
click at [489, 373] on button "Check" at bounding box center [410, 390] width 484 height 34
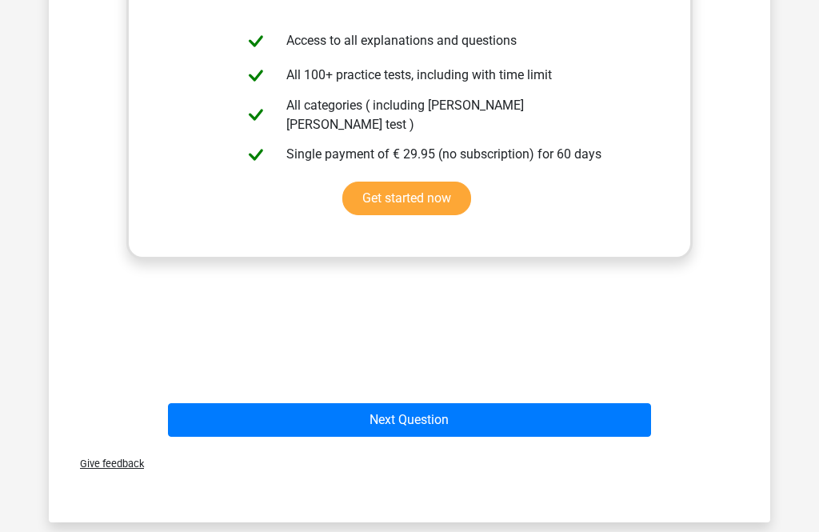
scroll to position [560, 0]
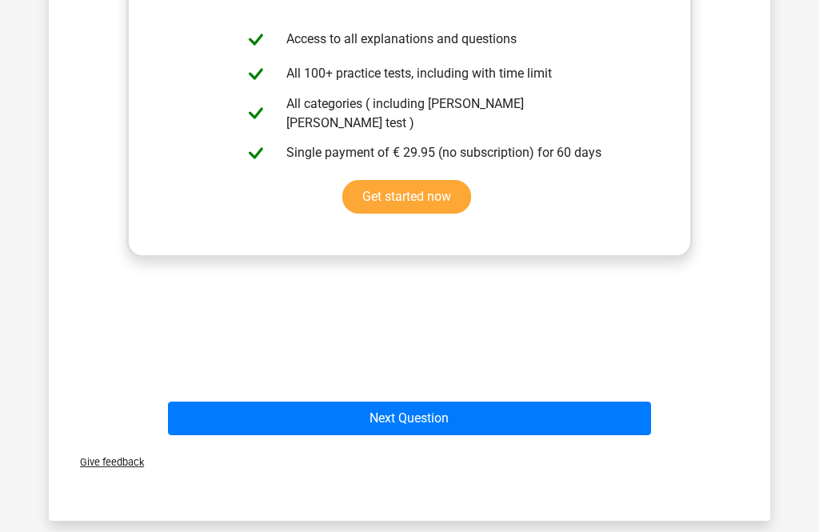
click at [287, 442] on div "Give feedback" at bounding box center [409, 462] width 709 height 41
click at [238, 402] on button "Next Question" at bounding box center [410, 419] width 484 height 34
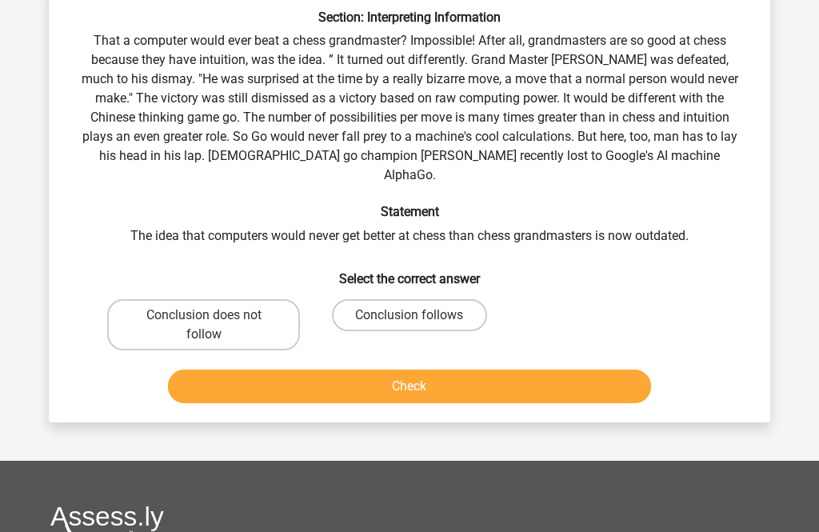
scroll to position [74, 0]
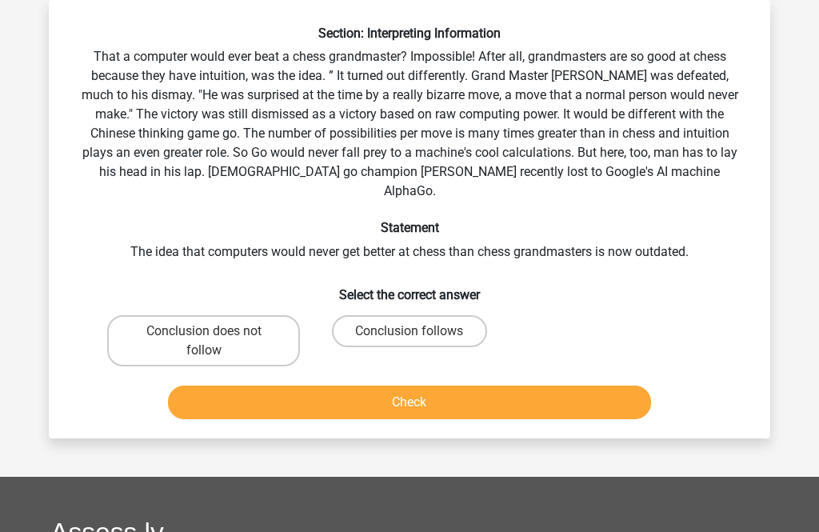
click at [398, 315] on label "Conclusion follows" at bounding box center [409, 331] width 154 height 32
click at [410, 331] on input "Conclusion follows" at bounding box center [415, 336] width 10 height 10
radio input "true"
click at [384, 393] on button "Check" at bounding box center [410, 403] width 484 height 34
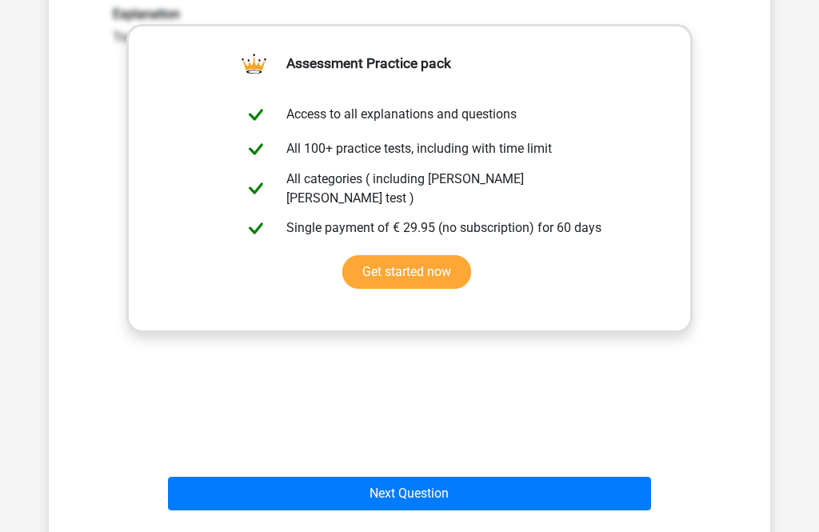
click at [234, 490] on button "Next Question" at bounding box center [410, 495] width 484 height 34
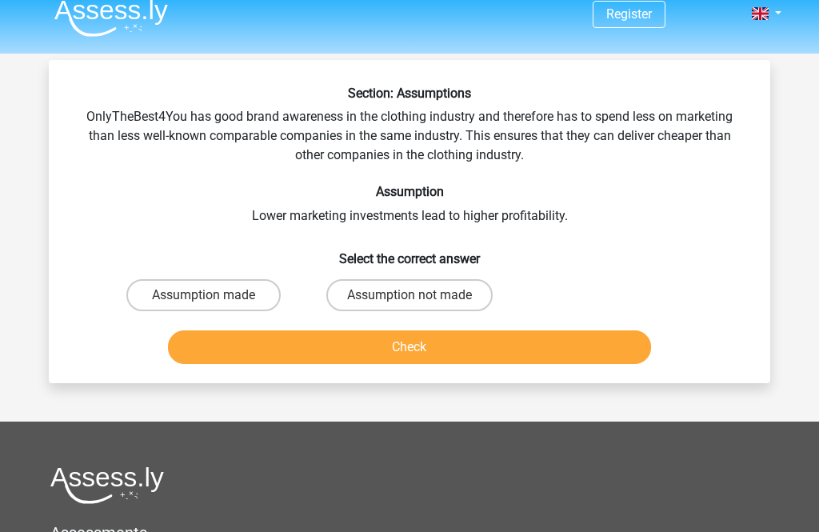
scroll to position [10, 0]
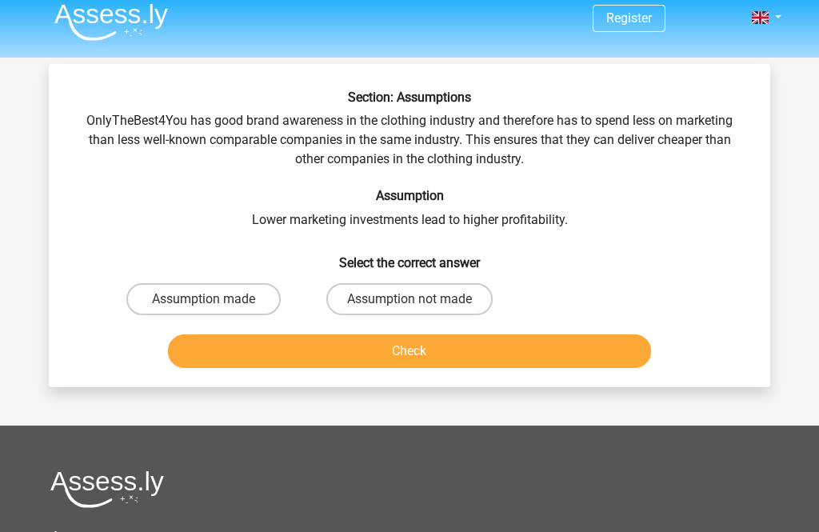
click at [167, 298] on label "Assumption made" at bounding box center [203, 299] width 154 height 32
click at [204, 299] on input "Assumption made" at bounding box center [209, 304] width 10 height 10
radio input "true"
click at [190, 345] on button "Check" at bounding box center [410, 351] width 484 height 34
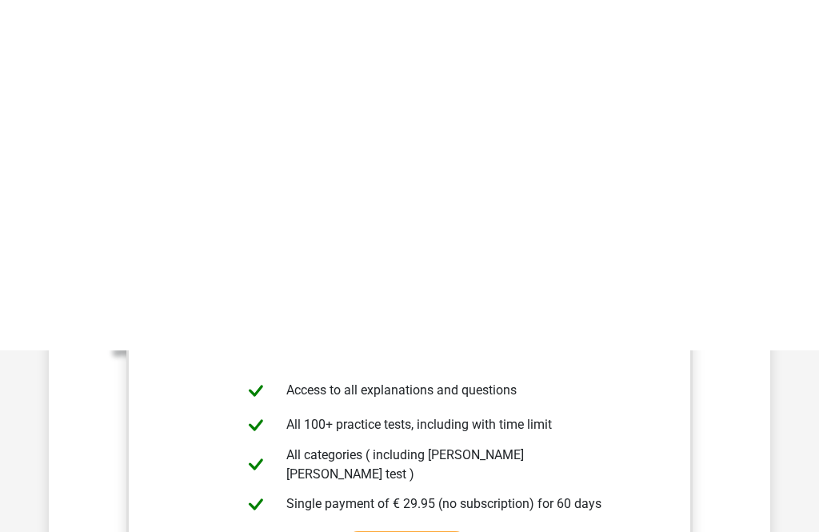
scroll to position [0, 0]
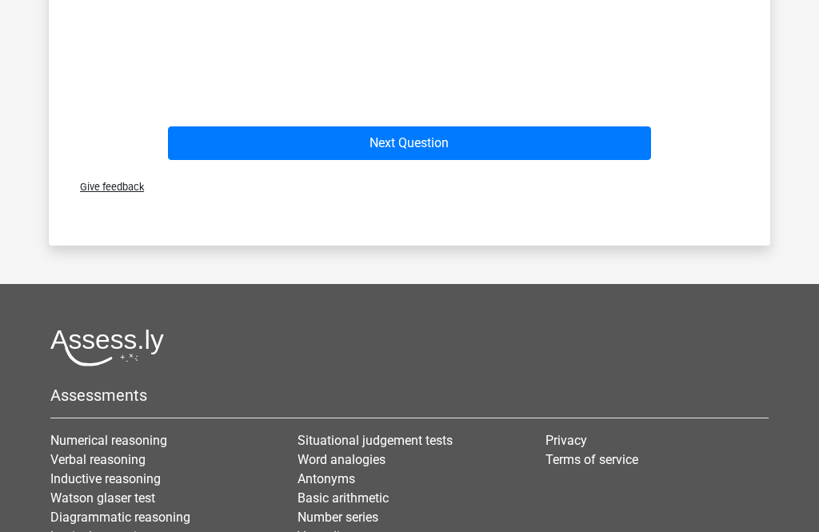
click at [249, 130] on button "Next Question" at bounding box center [410, 143] width 484 height 34
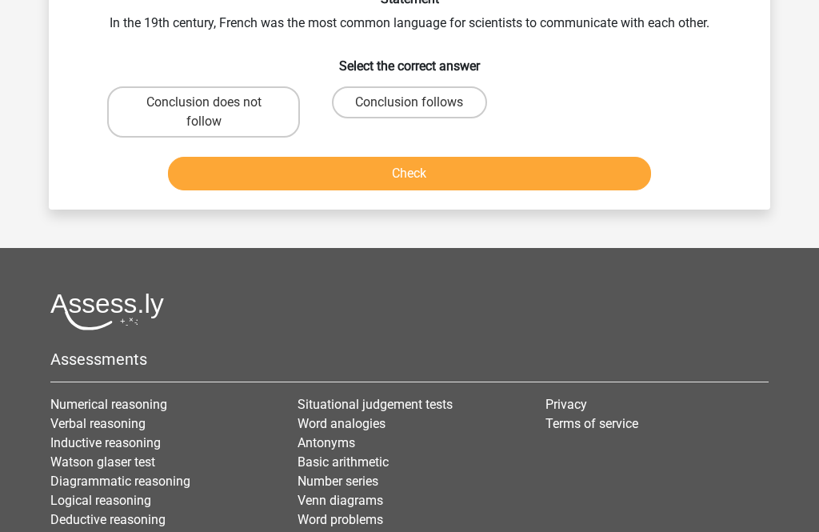
scroll to position [74, 0]
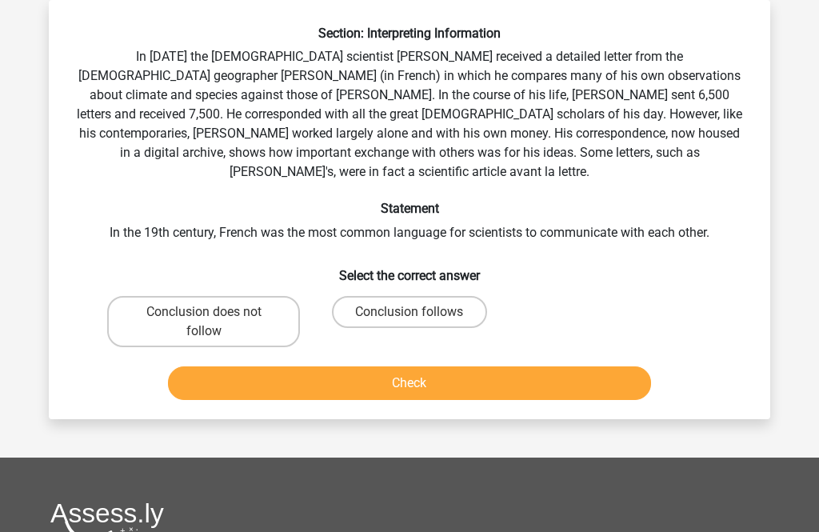
click at [190, 310] on label "Conclusion does not follow" at bounding box center [203, 321] width 193 height 51
click at [204, 312] on input "Conclusion does not follow" at bounding box center [209, 317] width 10 height 10
radio input "true"
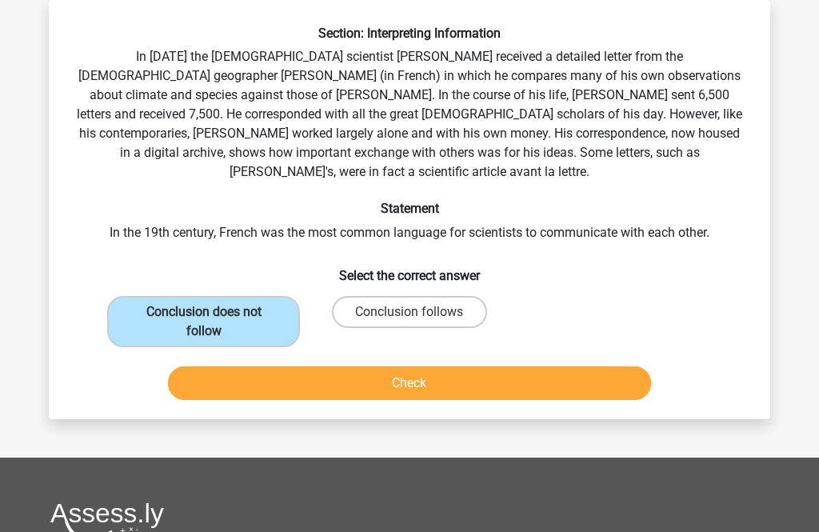
click at [206, 366] on button "Check" at bounding box center [410, 383] width 484 height 34
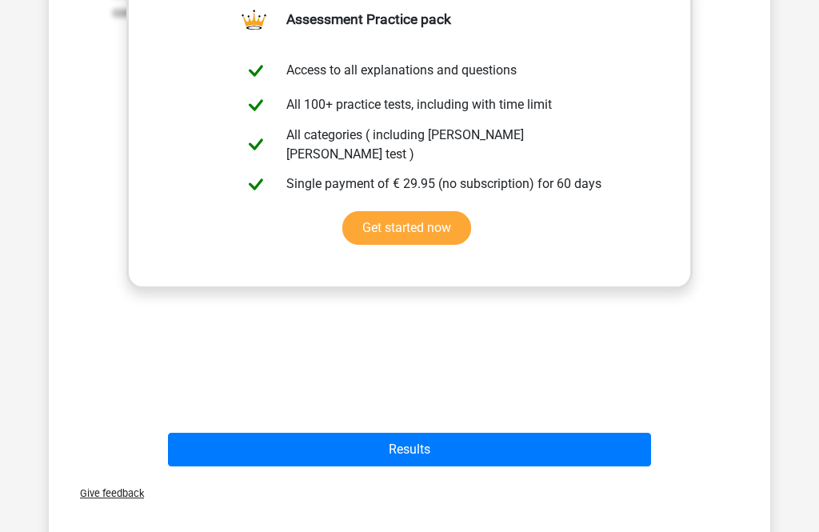
scroll to position [666, 0]
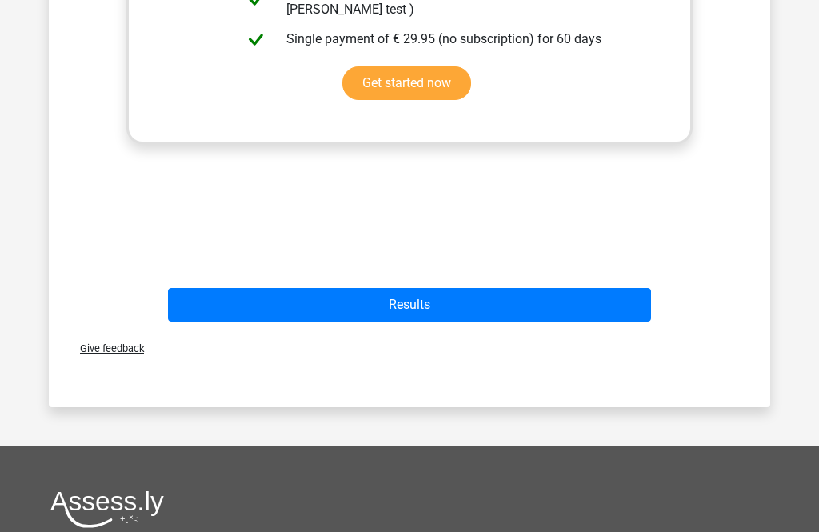
click at [238, 294] on button "Results" at bounding box center [410, 306] width 484 height 34
